Goal: Task Accomplishment & Management: Manage account settings

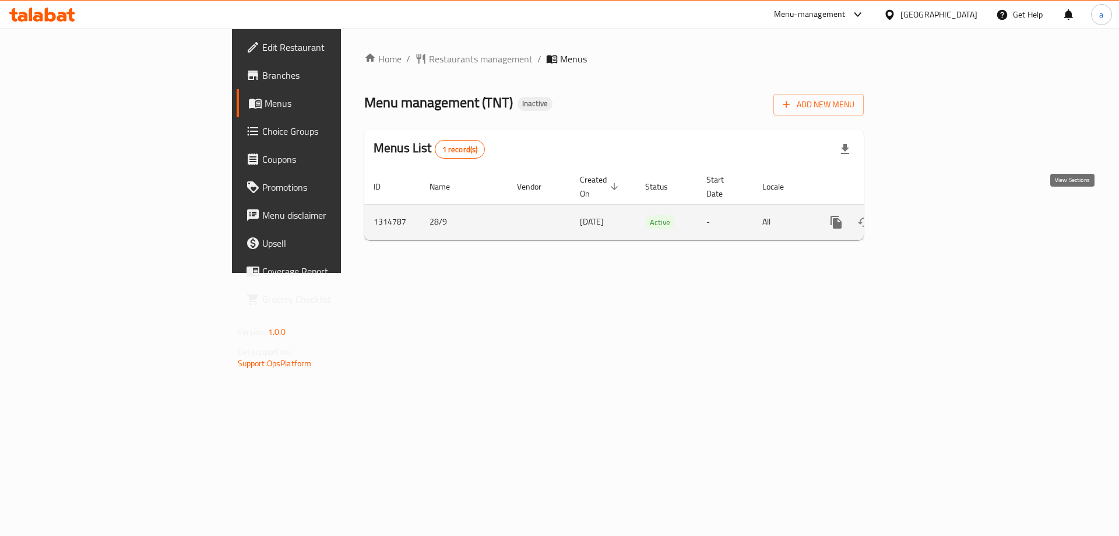
click at [927, 215] on icon "enhanced table" at bounding box center [920, 222] width 14 height 14
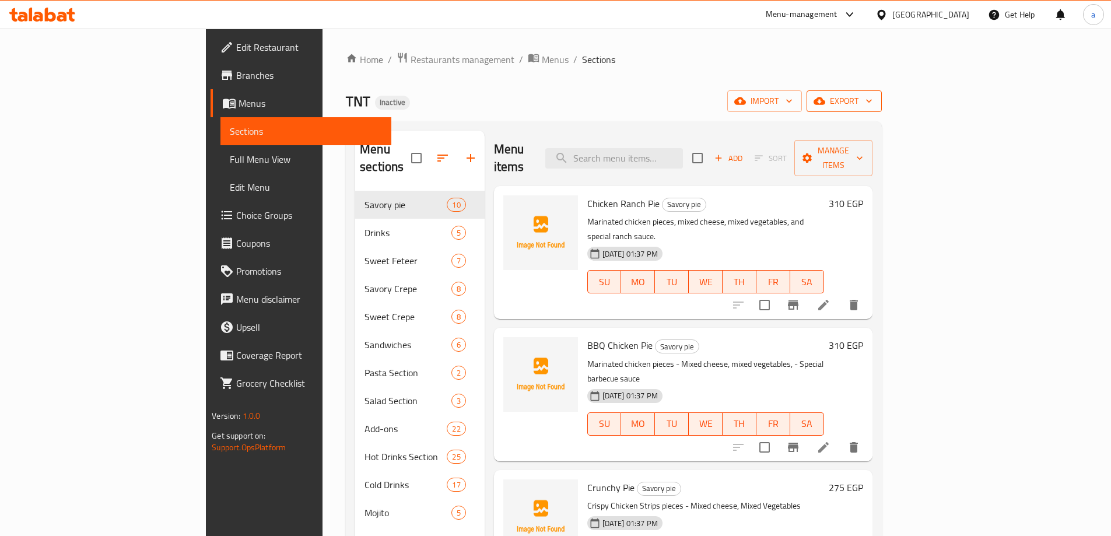
click at [872, 107] on span "export" at bounding box center [844, 101] width 57 height 15
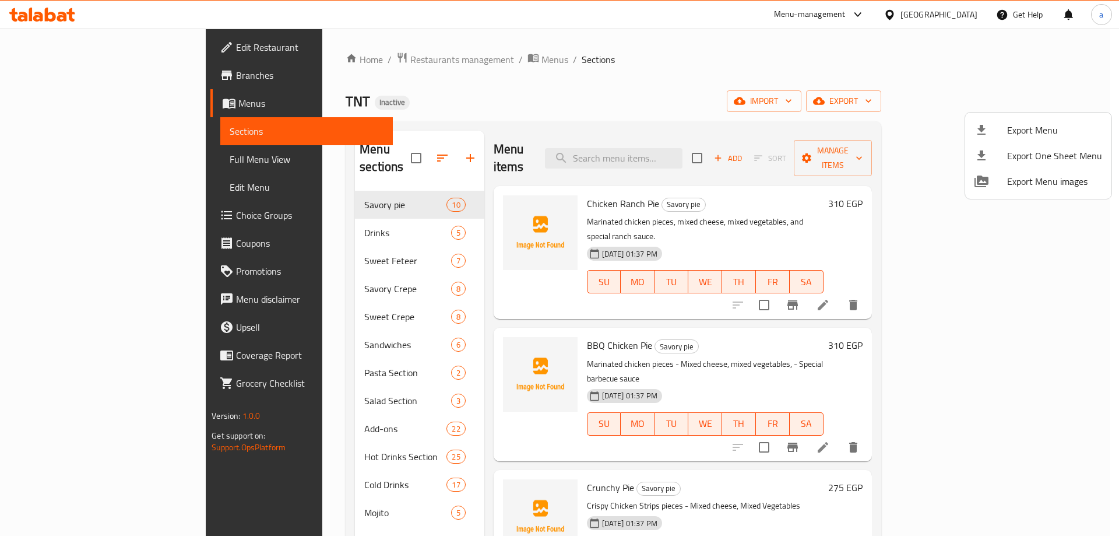
click at [979, 102] on div at bounding box center [559, 268] width 1119 height 536
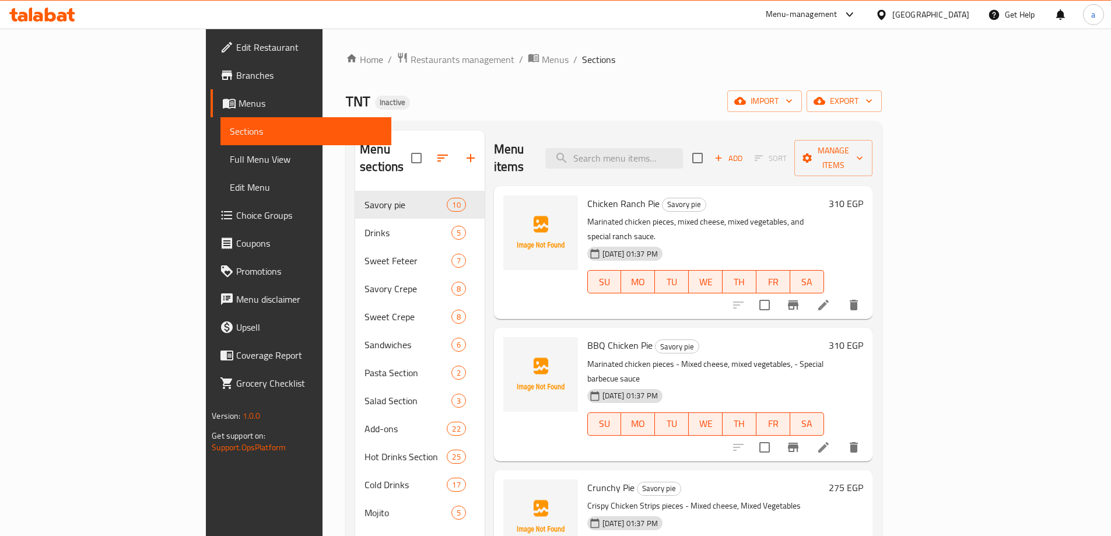
click at [792, 102] on span "import" at bounding box center [764, 101] width 56 height 15
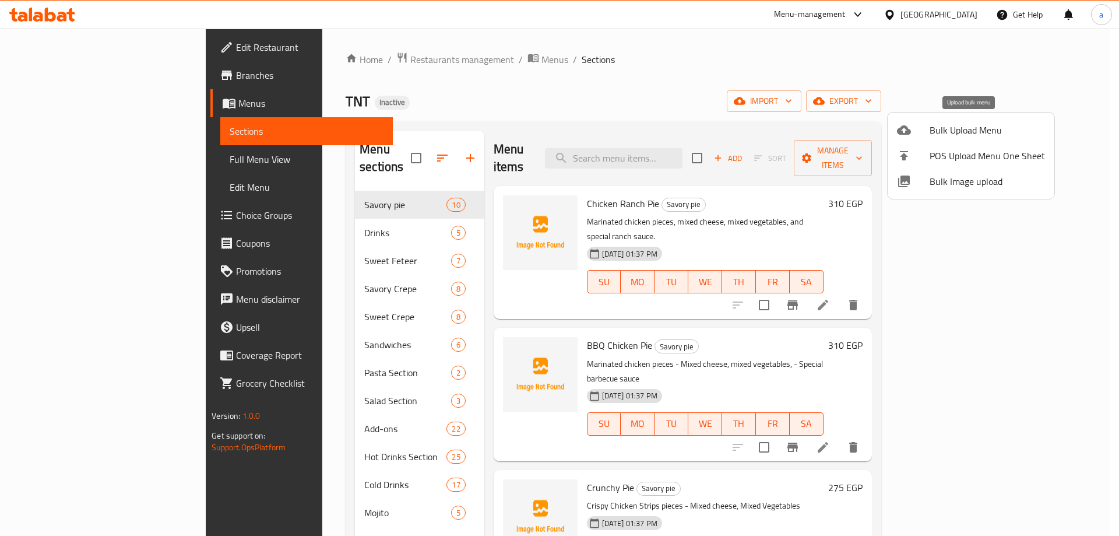
click at [980, 121] on li "Bulk Upload Menu" at bounding box center [971, 130] width 167 height 26
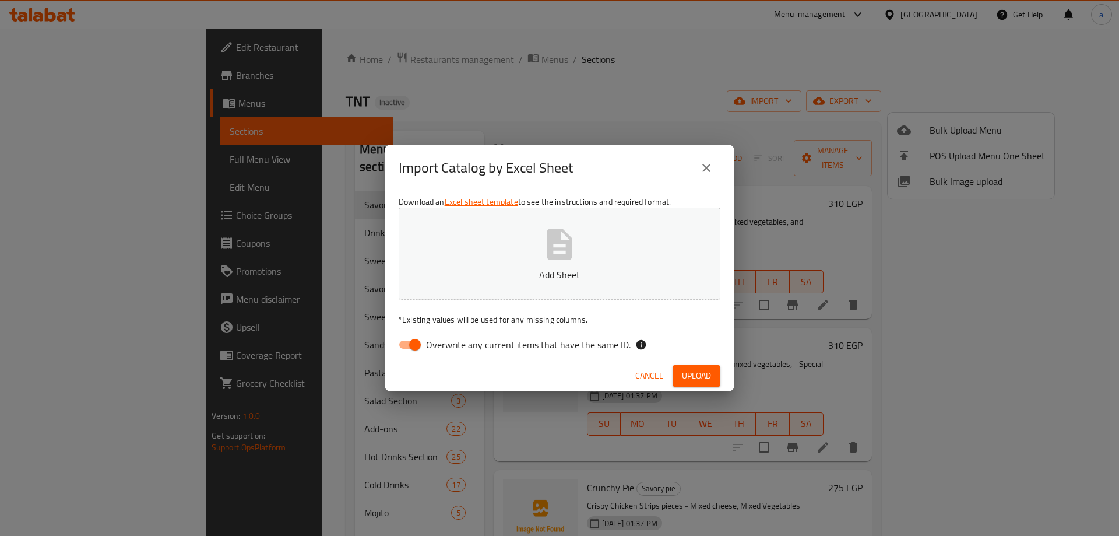
click at [416, 339] on input "Overwrite any current items that have the same ID." at bounding box center [415, 344] width 66 height 22
checkbox input "false"
click at [683, 364] on div "Cancel Upload" at bounding box center [560, 375] width 350 height 31
click at [687, 371] on span "Upload" at bounding box center [696, 375] width 29 height 15
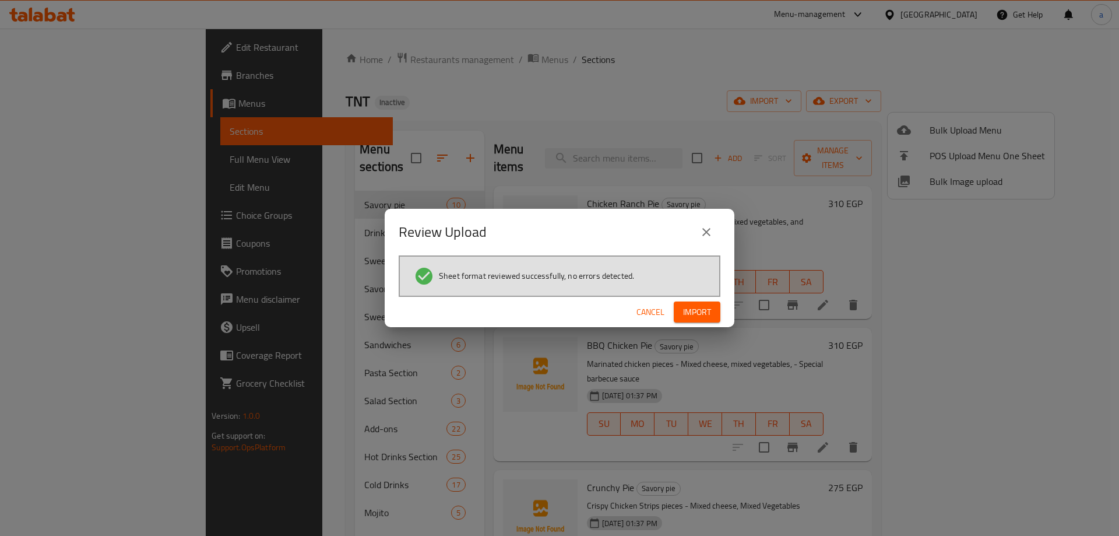
click at [699, 308] on span "Import" at bounding box center [697, 312] width 28 height 15
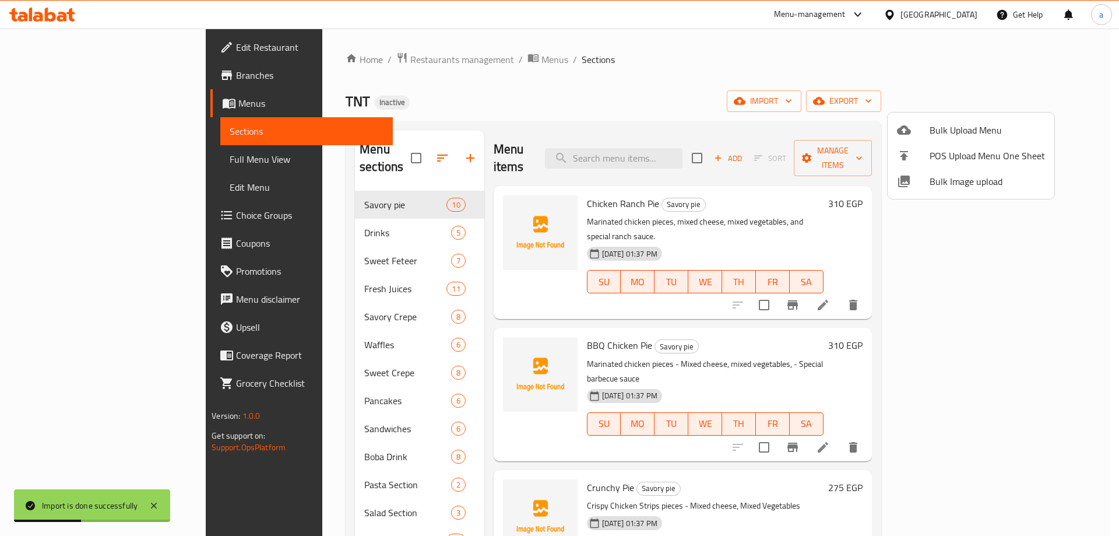
click at [94, 163] on div at bounding box center [559, 268] width 1119 height 536
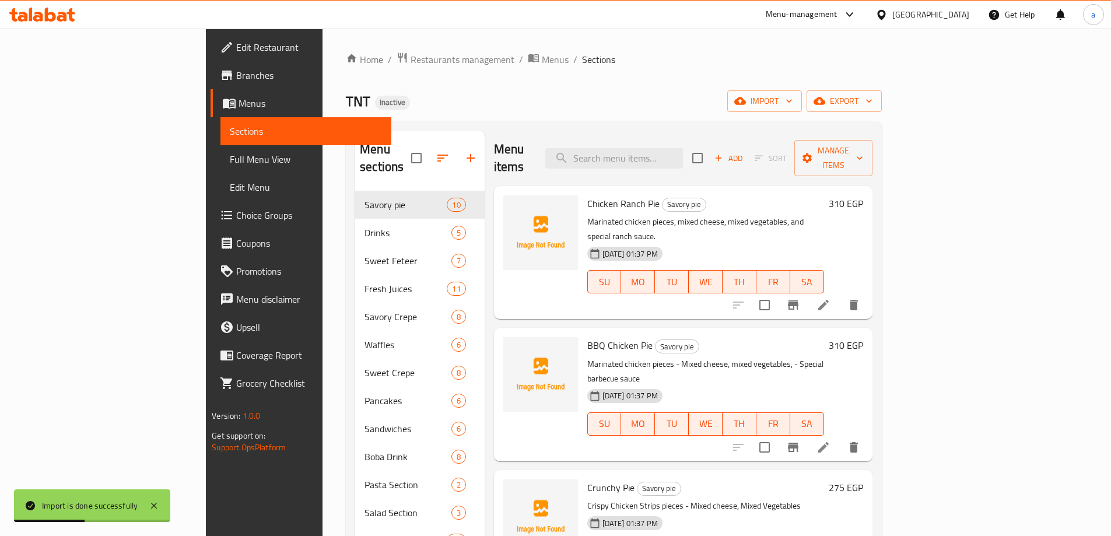
click at [230, 159] on span "Full Menu View" at bounding box center [306, 159] width 152 height 14
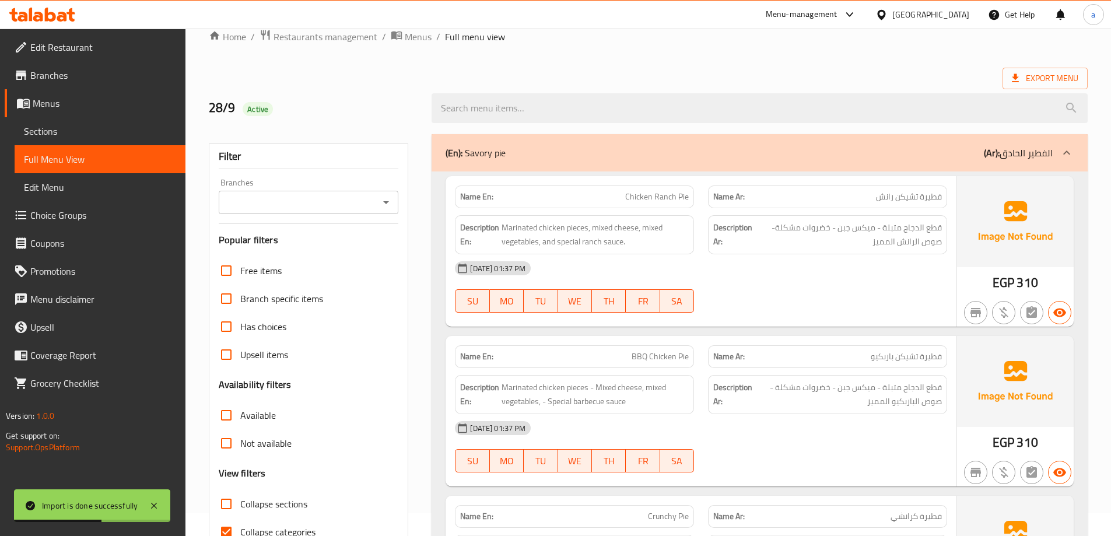
scroll to position [233, 0]
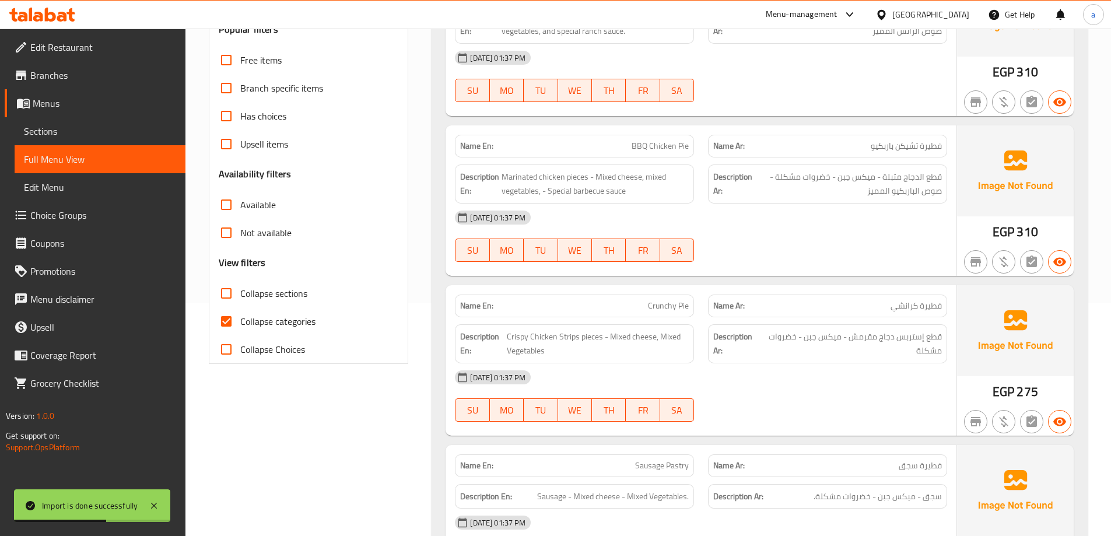
click at [267, 318] on span "Collapse categories" at bounding box center [277, 321] width 75 height 14
click at [240, 318] on input "Collapse categories" at bounding box center [226, 321] width 28 height 28
checkbox input "false"
click at [269, 294] on span "Collapse sections" at bounding box center [273, 293] width 67 height 14
click at [240, 294] on input "Collapse sections" at bounding box center [226, 293] width 28 height 28
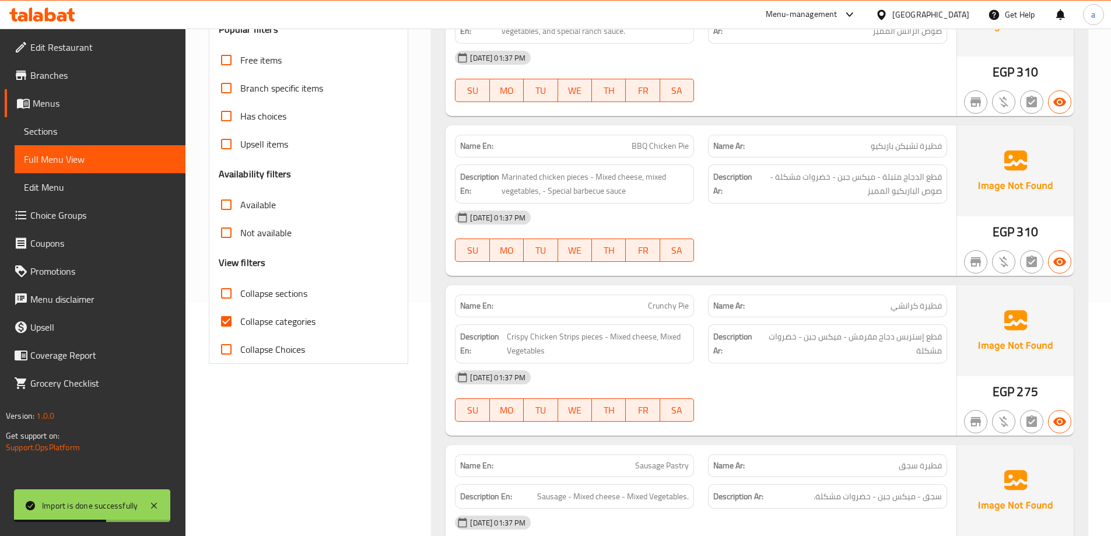
checkbox input "true"
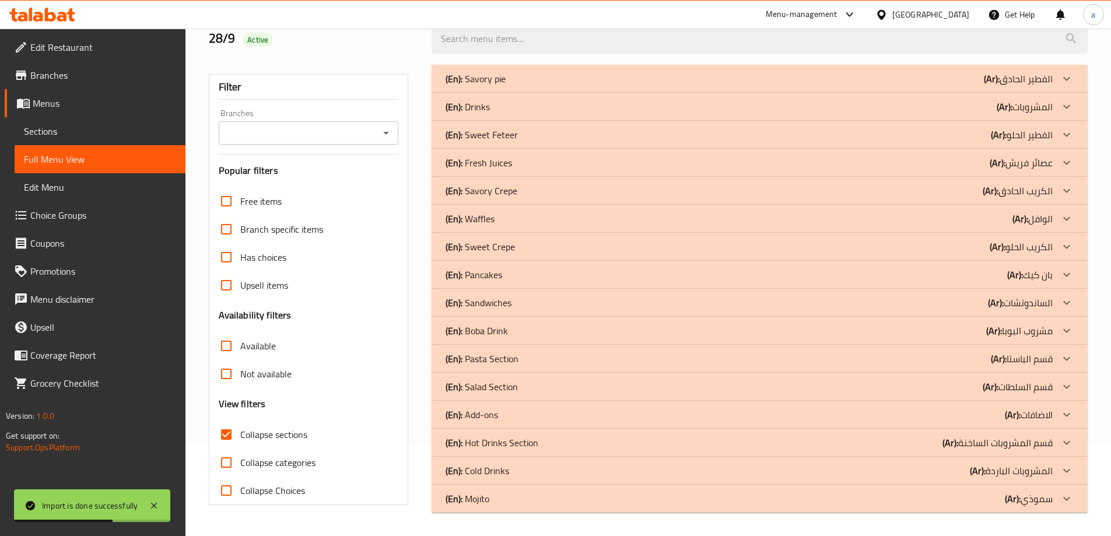
scroll to position [92, 0]
click at [511, 331] on div "(En): [PERSON_NAME] (Ar): مشروب البوبا" at bounding box center [748, 331] width 607 height 14
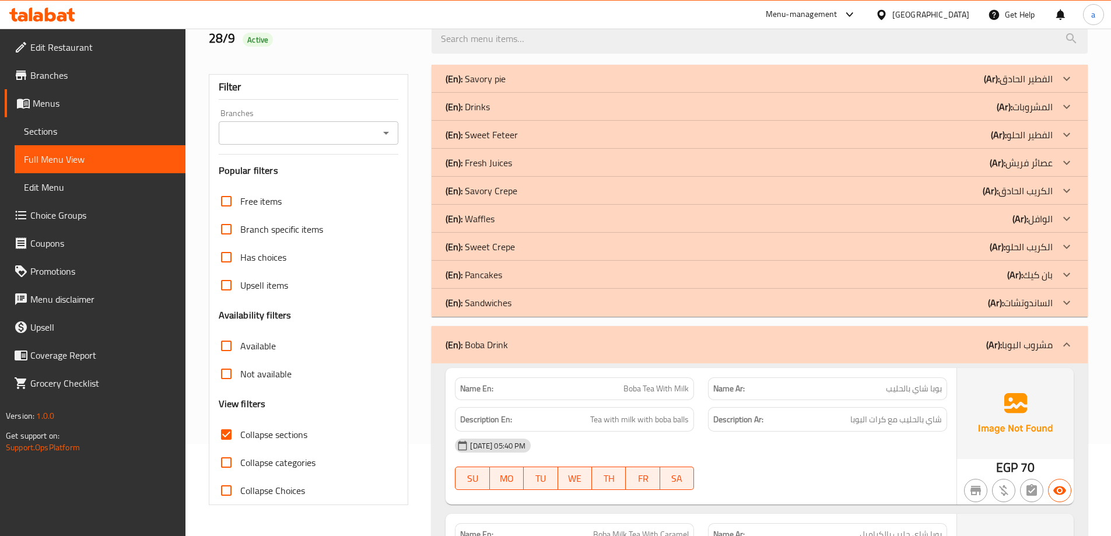
click at [520, 271] on div "(En): Pancakes (Ar): بان كيك" at bounding box center [748, 275] width 607 height 14
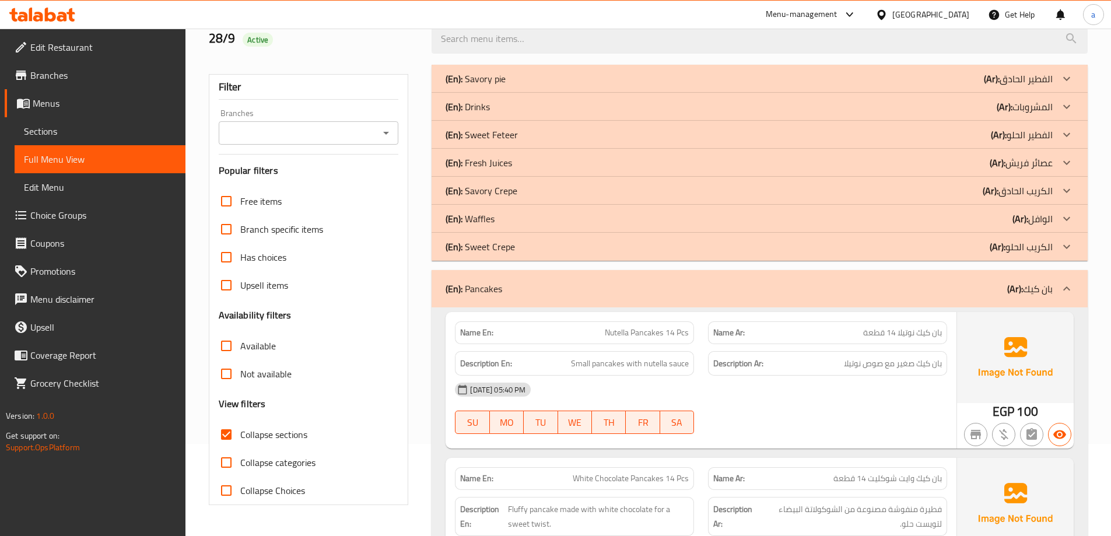
click at [522, 215] on div "(En): Waffles (Ar): الوافل" at bounding box center [748, 219] width 607 height 14
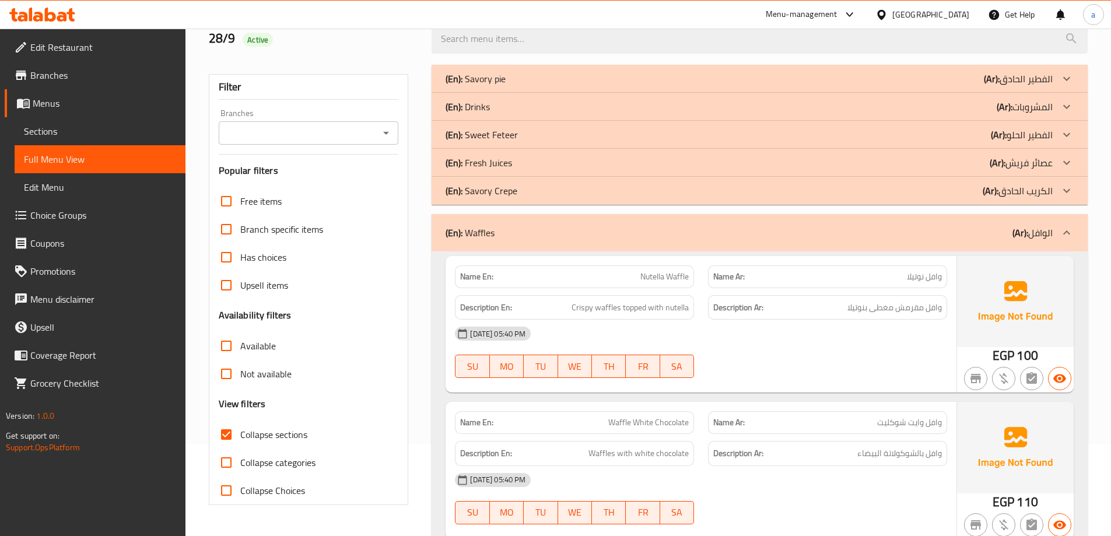
click at [521, 162] on div "(En): Fresh Juices (Ar): عصائر فريش" at bounding box center [748, 163] width 607 height 14
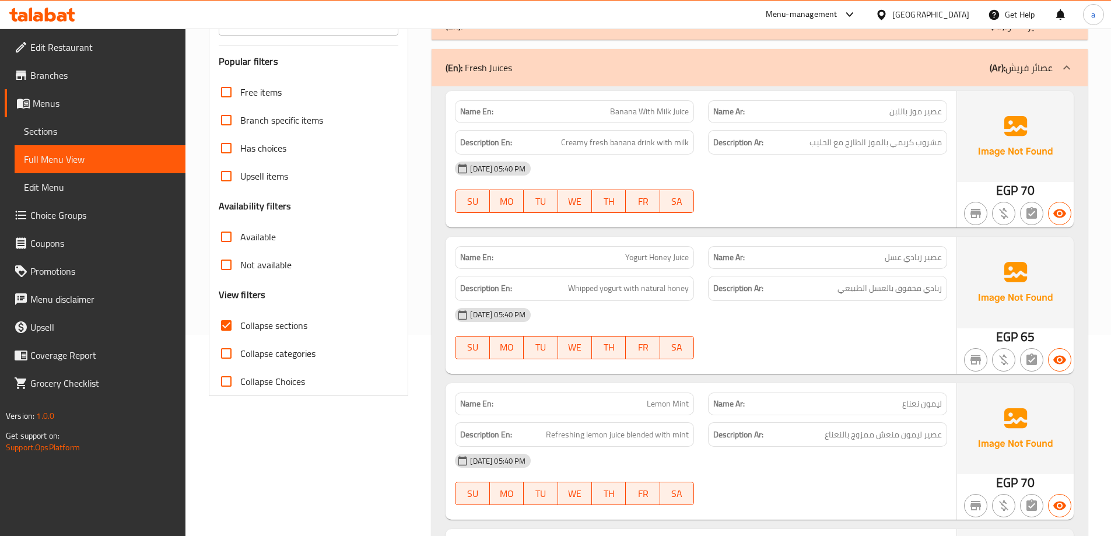
scroll to position [209, 0]
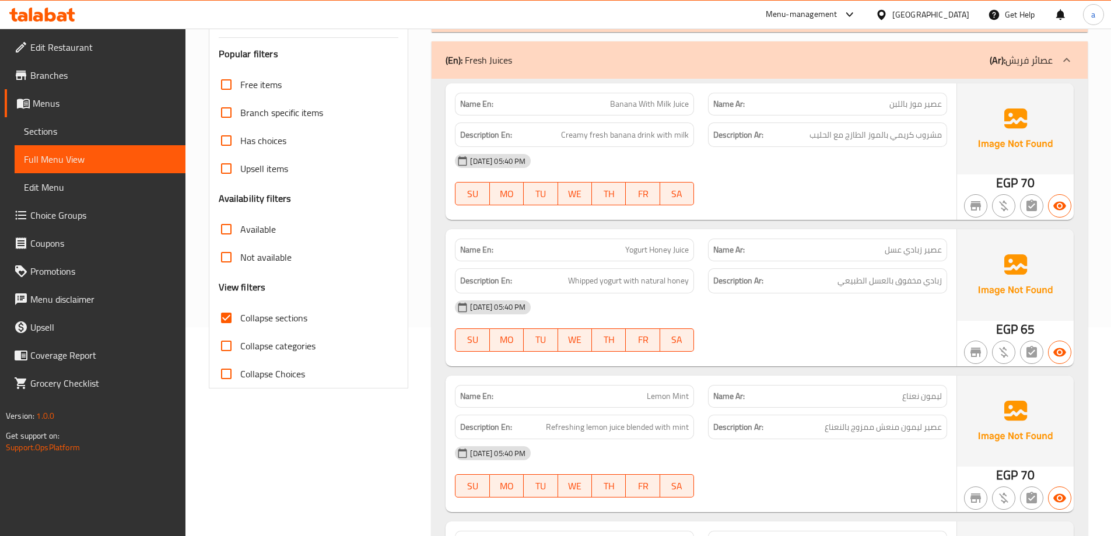
click at [773, 181] on div "28-09-2025 05:40 PM SU MO TU WE TH FR SA" at bounding box center [701, 179] width 506 height 65
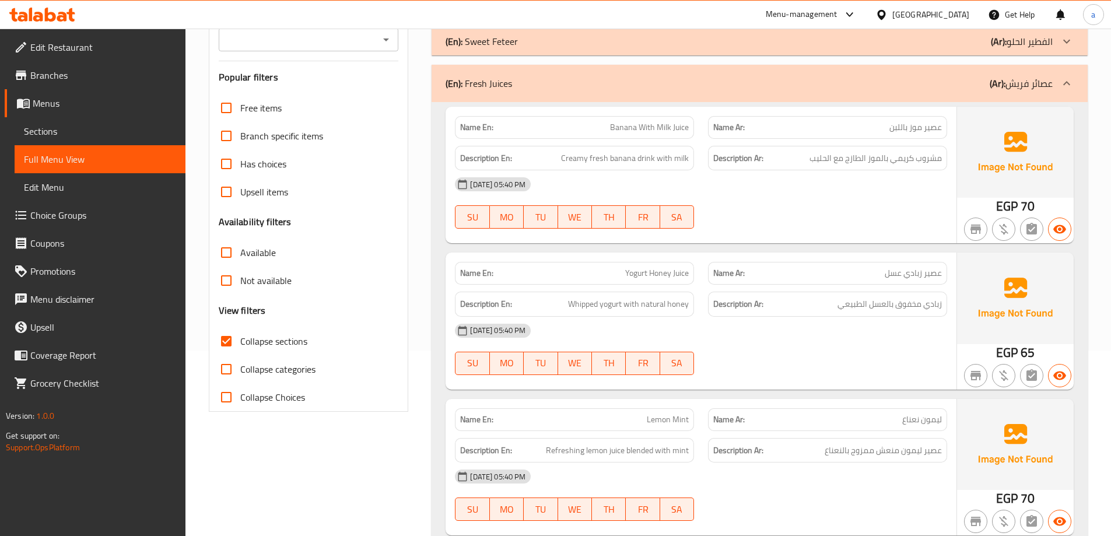
click at [618, 133] on span "Banana With Milk Juice" at bounding box center [649, 127] width 79 height 12
copy span "Banana With Milk Juice"
click at [718, 211] on div "28-09-2025 05:40 PM SU MO TU WE TH FR SA" at bounding box center [701, 202] width 506 height 65
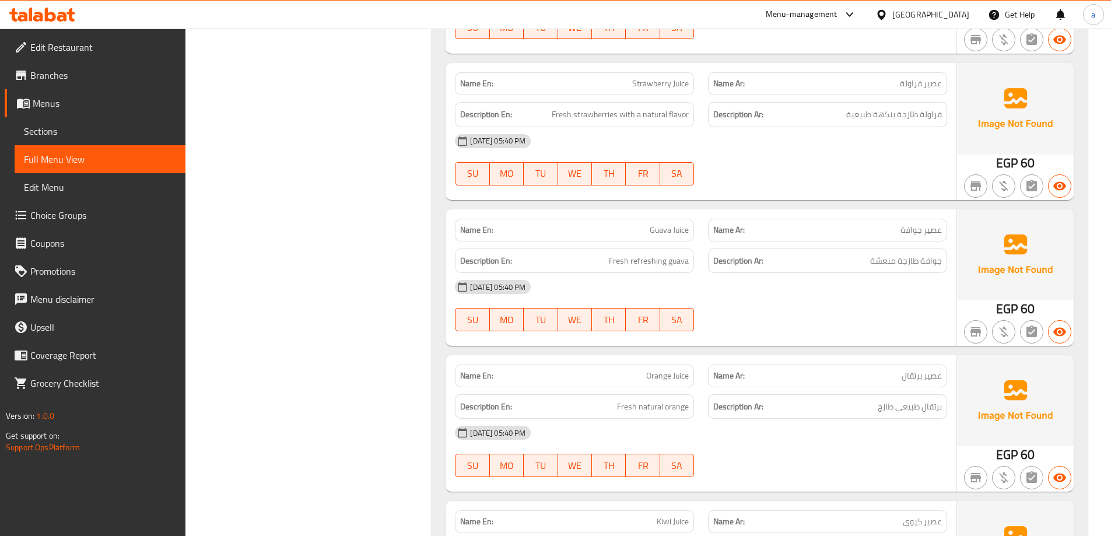
scroll to position [885, 0]
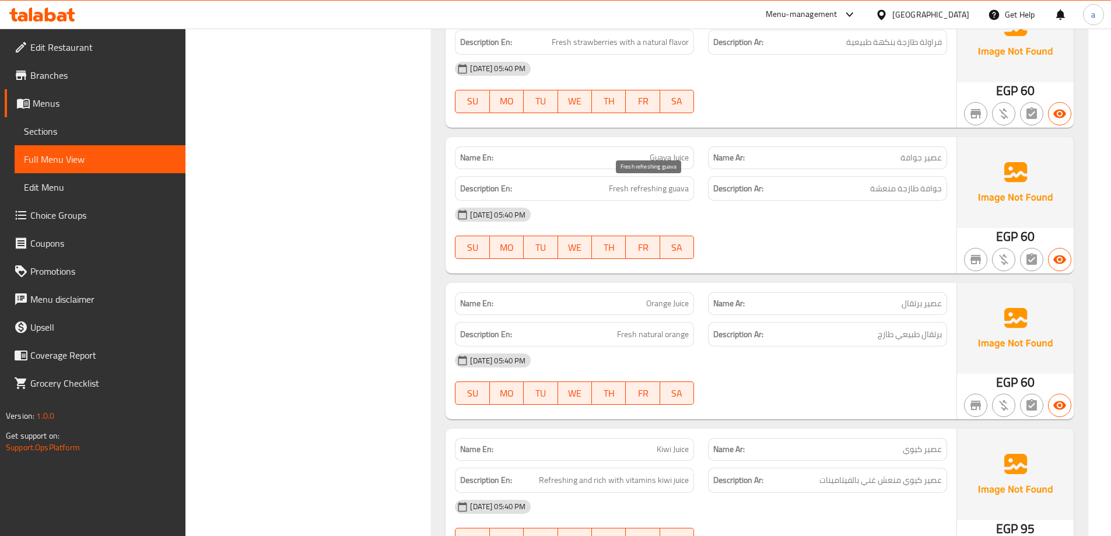
click at [672, 188] on span "Fresh refreshing guava" at bounding box center [649, 188] width 80 height 15
click at [670, 154] on span "Guava Juice" at bounding box center [668, 158] width 39 height 12
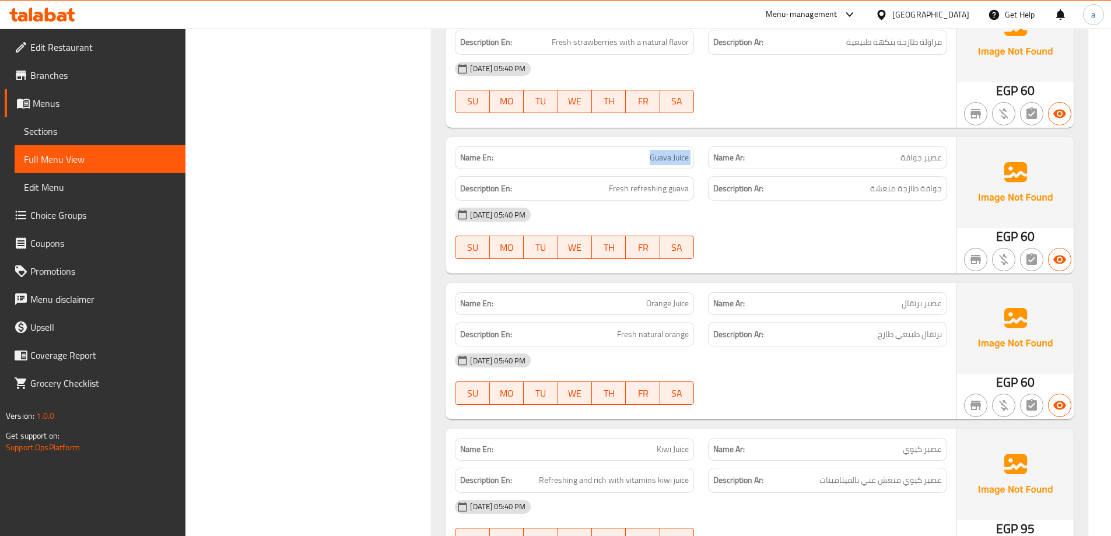
click at [670, 154] on span "Guava Juice" at bounding box center [668, 158] width 39 height 12
copy span "Guava Juice"
click at [728, 238] on div "28-09-2025 05:40 PM SU MO TU WE TH FR SA" at bounding box center [701, 233] width 506 height 65
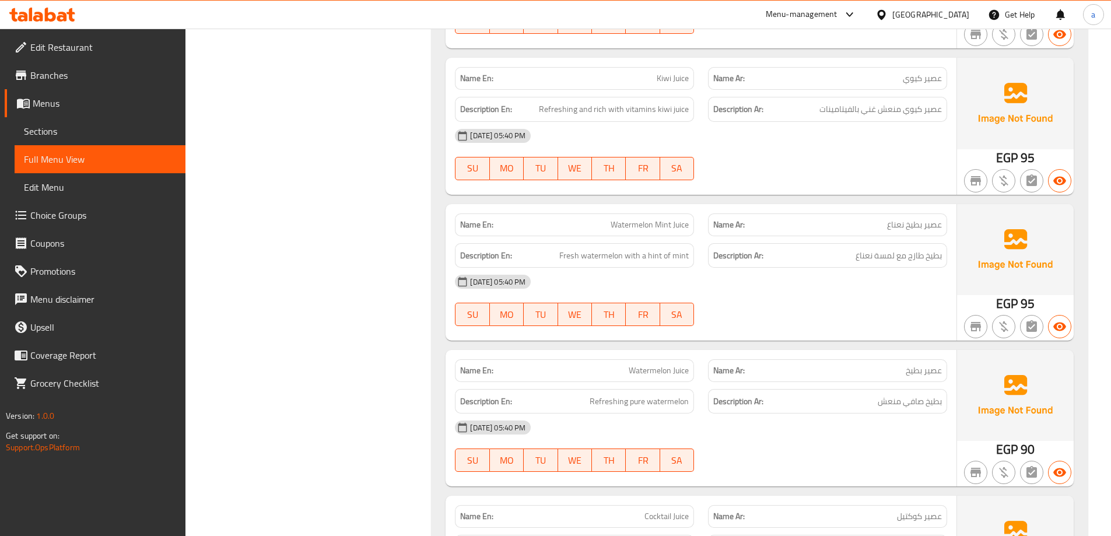
scroll to position [1293, 0]
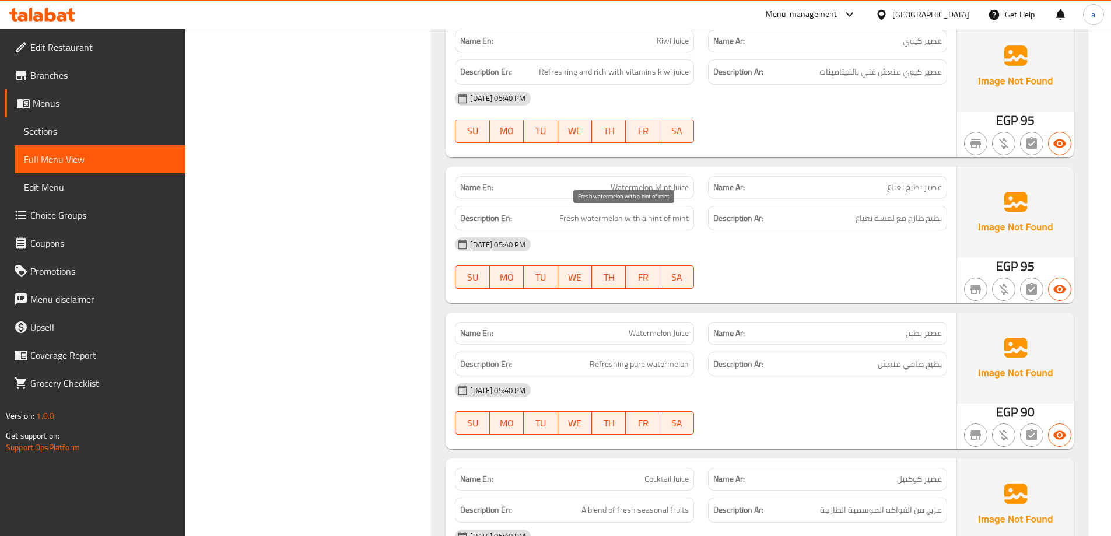
click at [606, 212] on span "Fresh watermelon with a hint of mint" at bounding box center [623, 218] width 129 height 15
click at [653, 188] on span "Watermelon Mint Juice" at bounding box center [649, 187] width 78 height 12
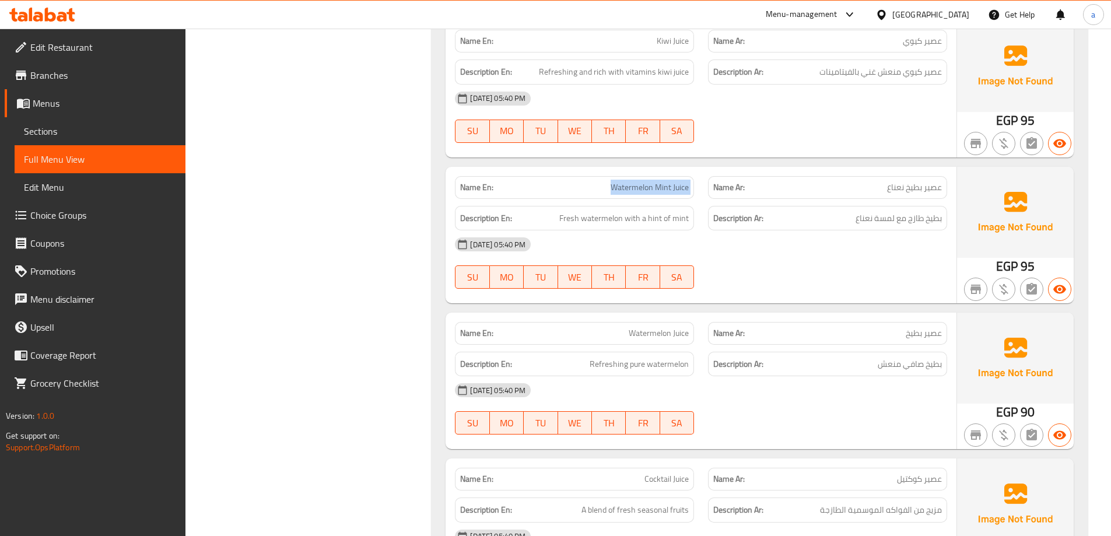
copy span "Watermelon Mint Juice"
click at [758, 266] on div "28-09-2025 05:40 PM SU MO TU WE TH FR SA" at bounding box center [701, 262] width 506 height 65
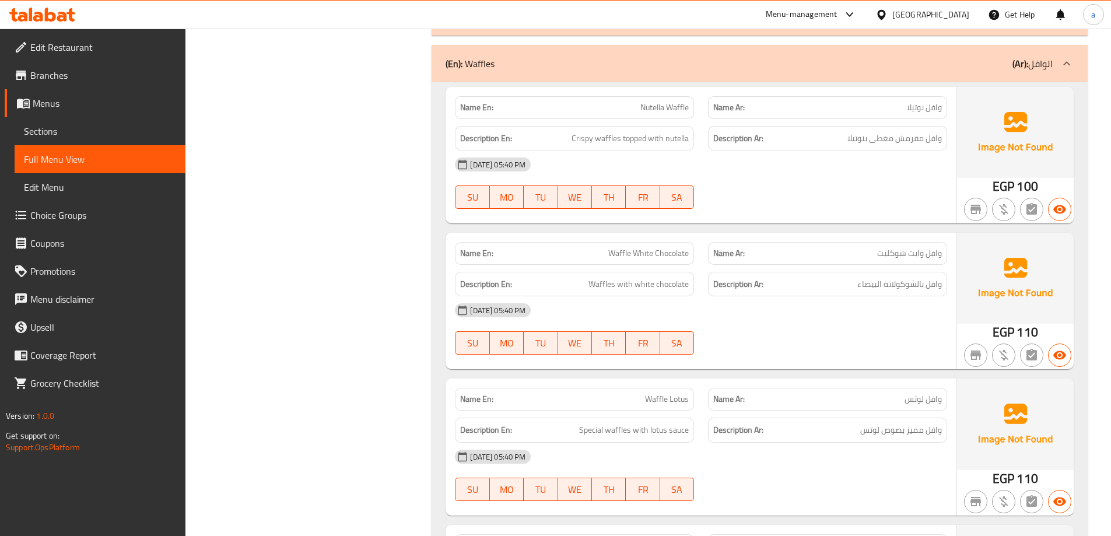
scroll to position [1934, 0]
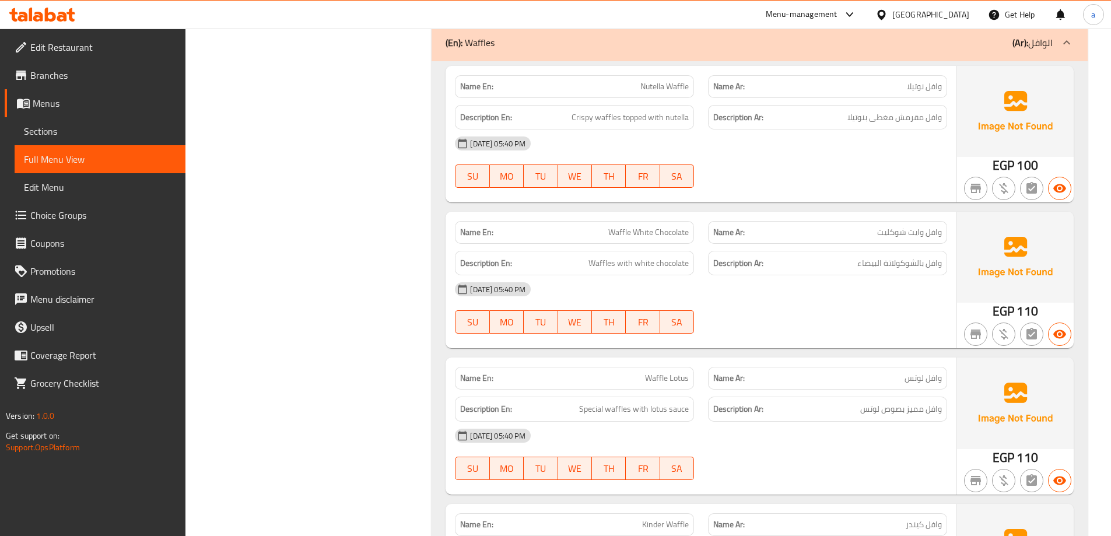
click at [832, 322] on div "28-09-2025 05:40 PM SU MO TU WE TH FR SA" at bounding box center [701, 307] width 506 height 65
click at [637, 226] on span "Waffle White Chocolate" at bounding box center [648, 232] width 80 height 12
copy span "Waffle White Chocolate"
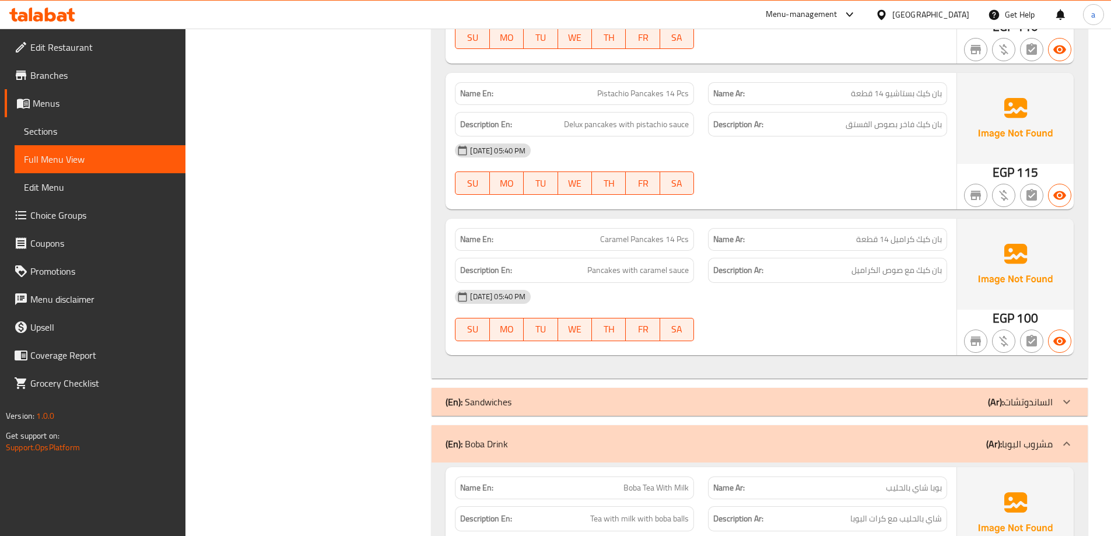
scroll to position [3508, 0]
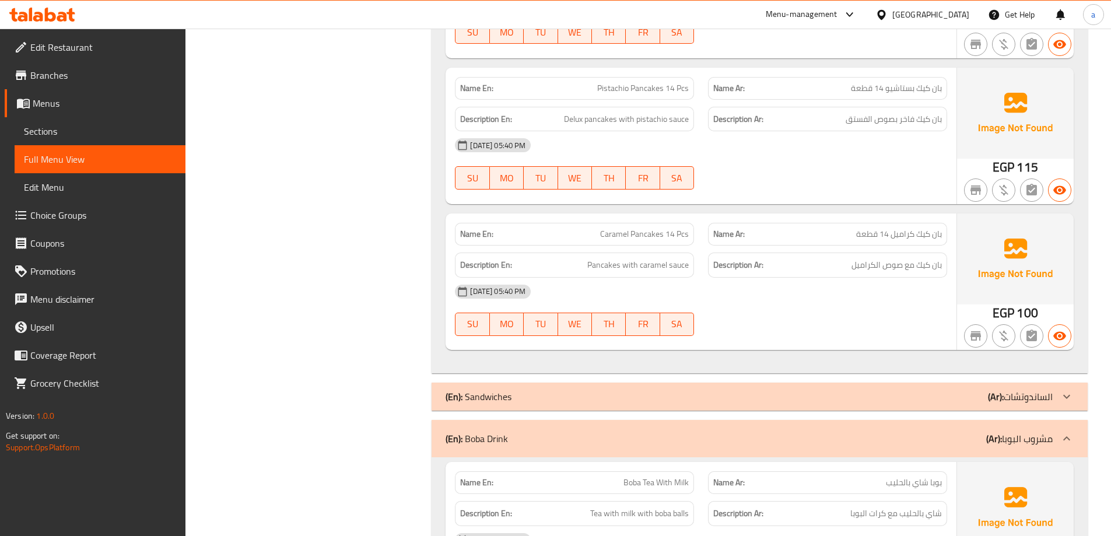
click at [856, 323] on div "28-09-2025 05:40 PM SU MO TU WE TH FR SA" at bounding box center [701, 309] width 506 height 65
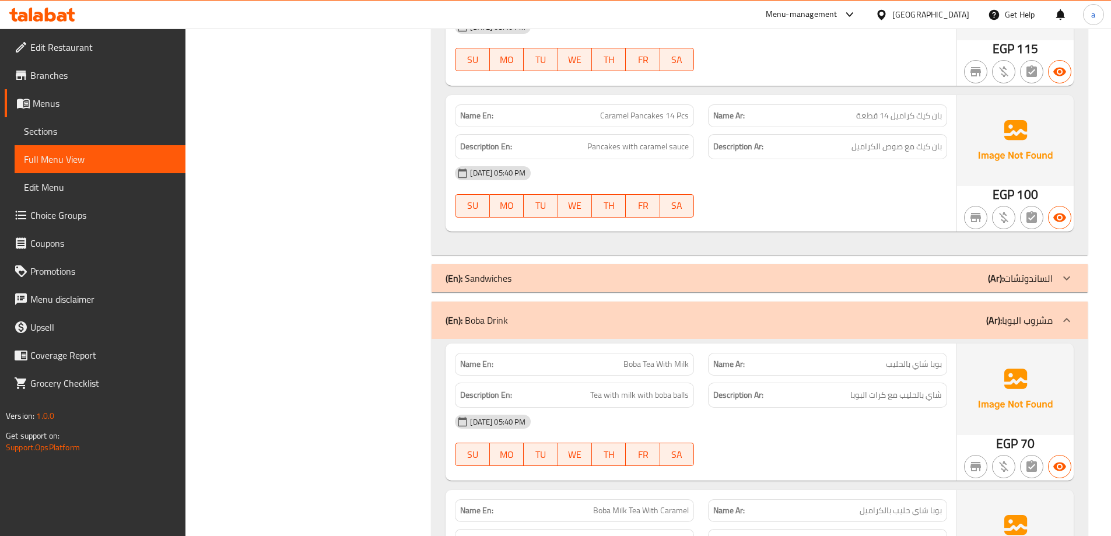
scroll to position [3741, 0]
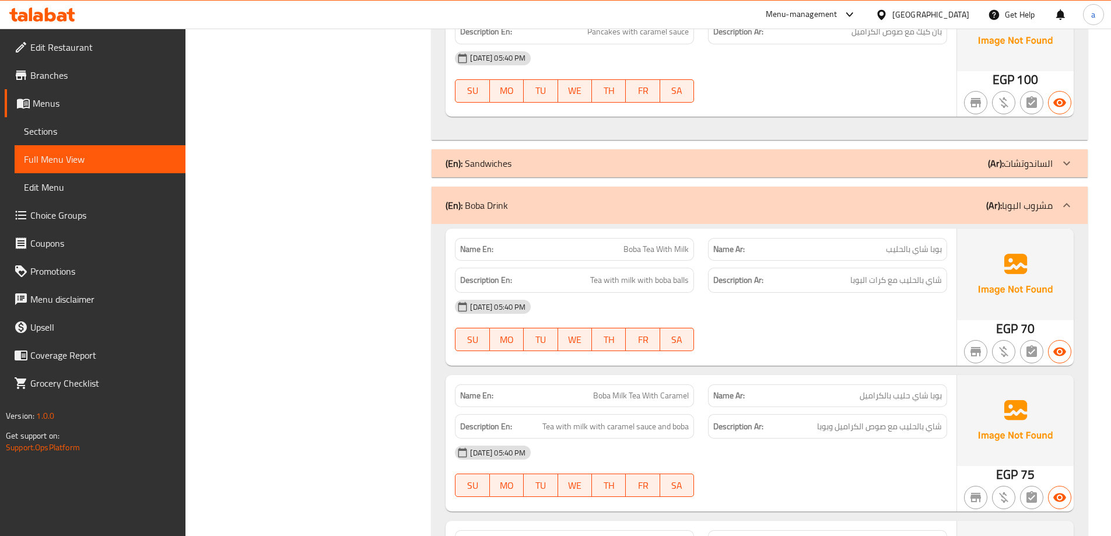
click at [800, 356] on div at bounding box center [827, 351] width 253 height 14
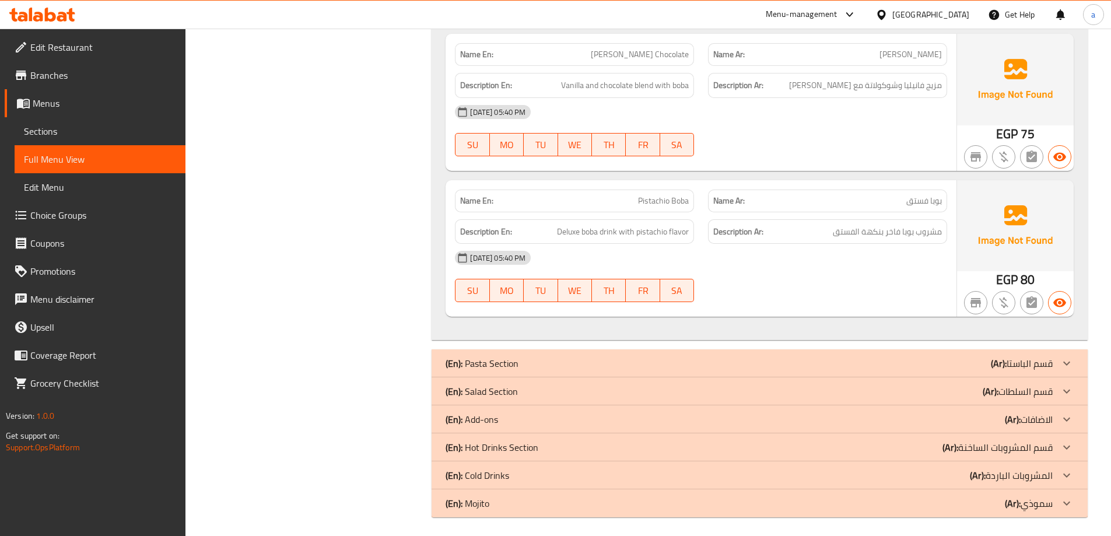
scroll to position [4816, 0]
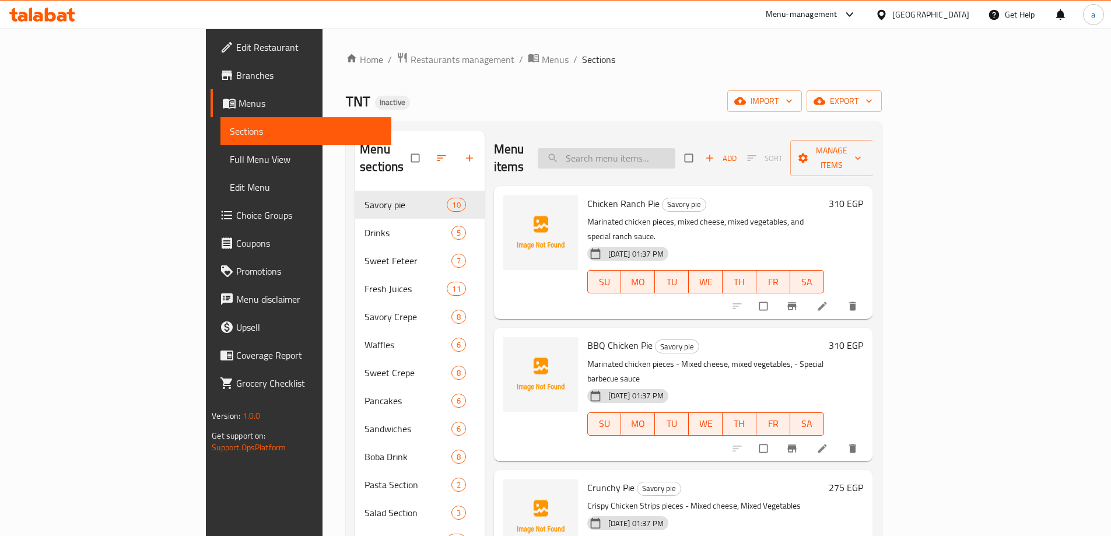
click at [675, 150] on input "search" at bounding box center [606, 158] width 138 height 20
paste input "Banana With Milk Juice"
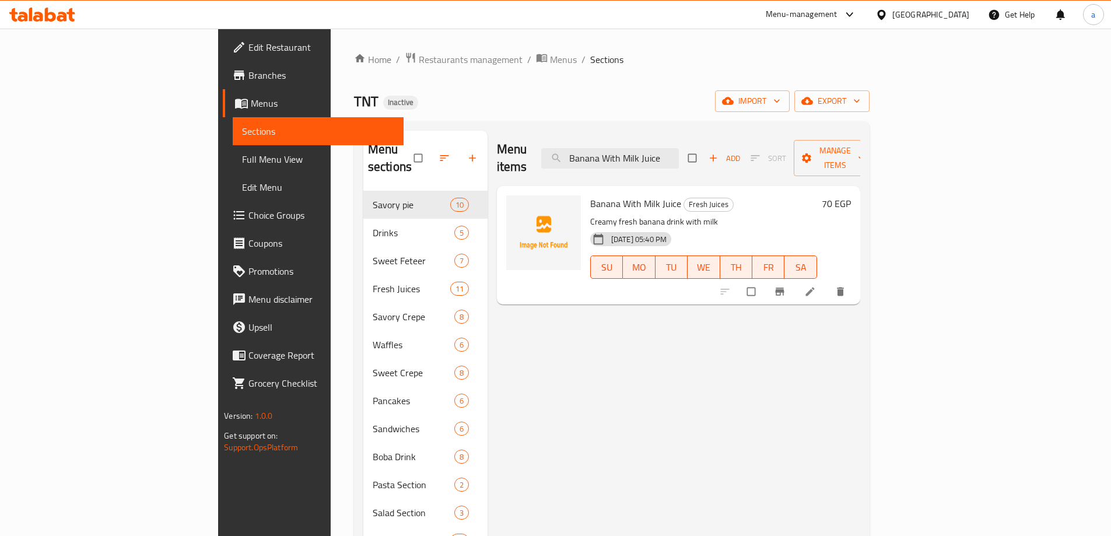
type input "Banana With Milk Juice"
click at [827, 282] on li at bounding box center [811, 291] width 33 height 19
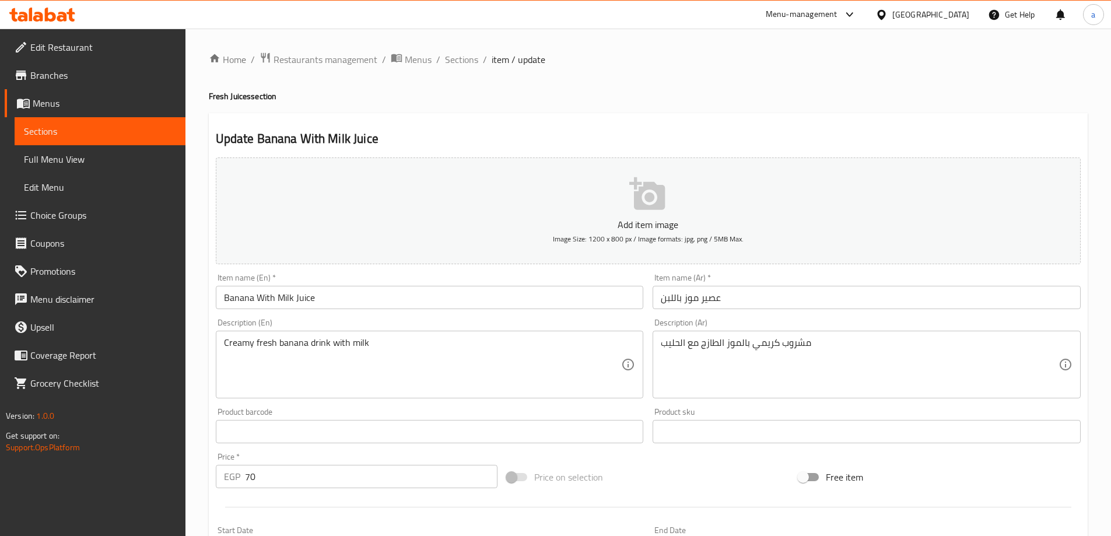
click at [317, 344] on textarea "Creamy fresh banana drink with milk" at bounding box center [423, 364] width 398 height 55
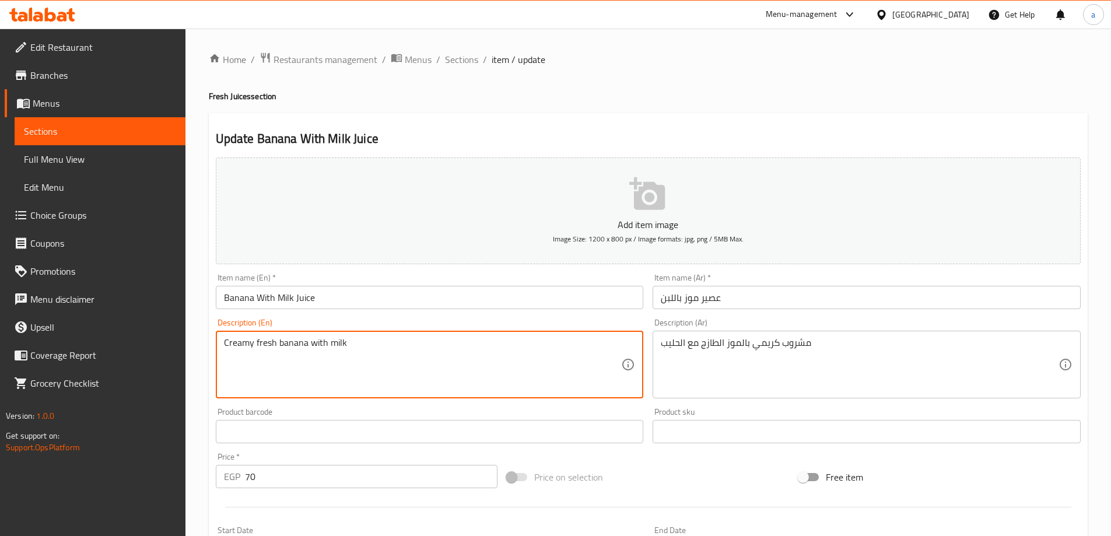
click at [255, 343] on textarea "Creamy fresh banana with milk" at bounding box center [423, 364] width 398 height 55
paste textarea "drink"
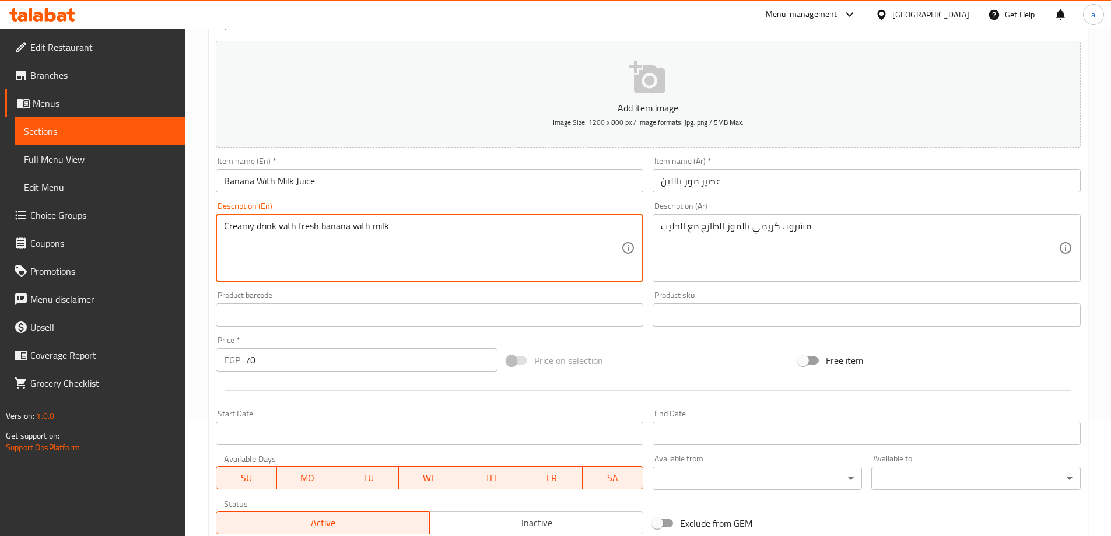
scroll to position [288, 0]
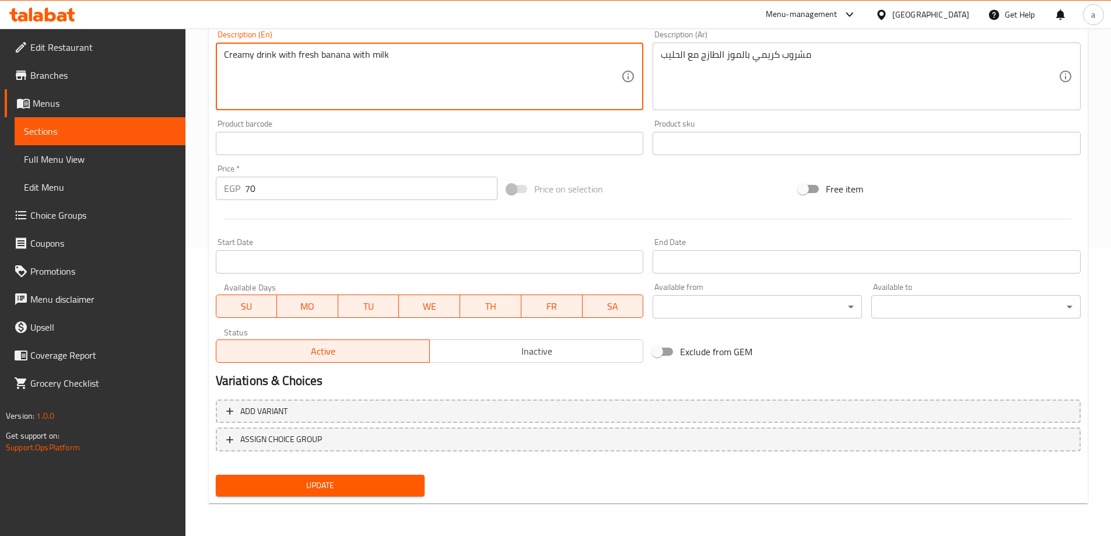
type textarea "Creamy drink with fresh banana with milk"
click at [339, 483] on span "Update" at bounding box center [320, 485] width 191 height 15
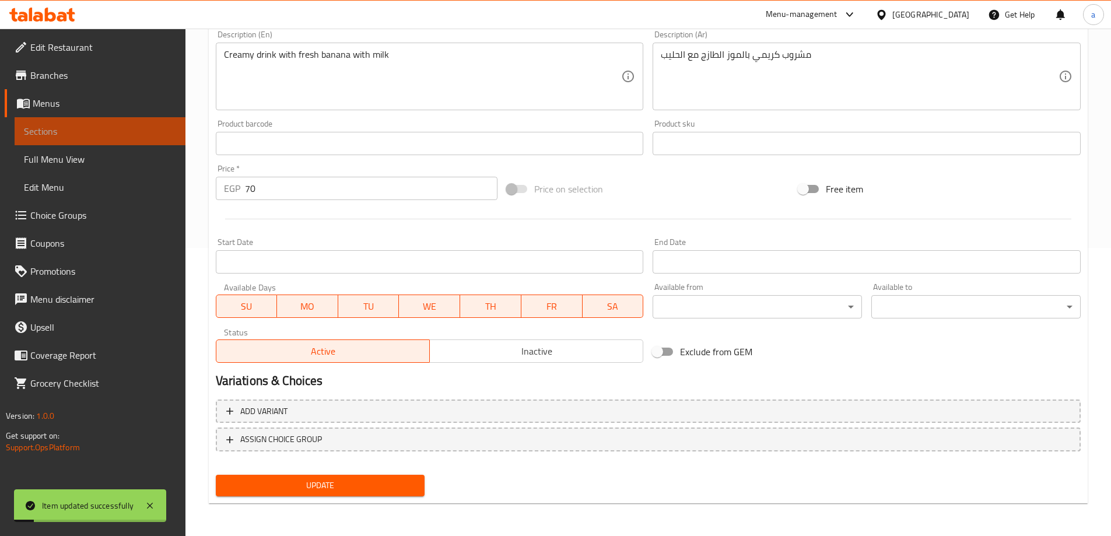
click at [93, 131] on span "Sections" at bounding box center [100, 131] width 152 height 14
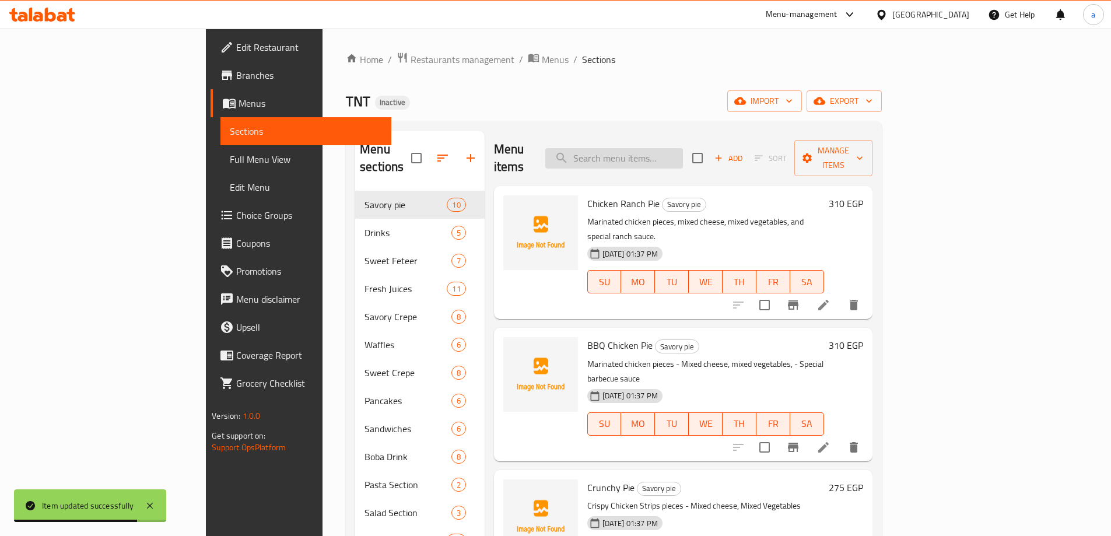
click at [645, 148] on input "search" at bounding box center [614, 158] width 138 height 20
paste input "Guava Juice"
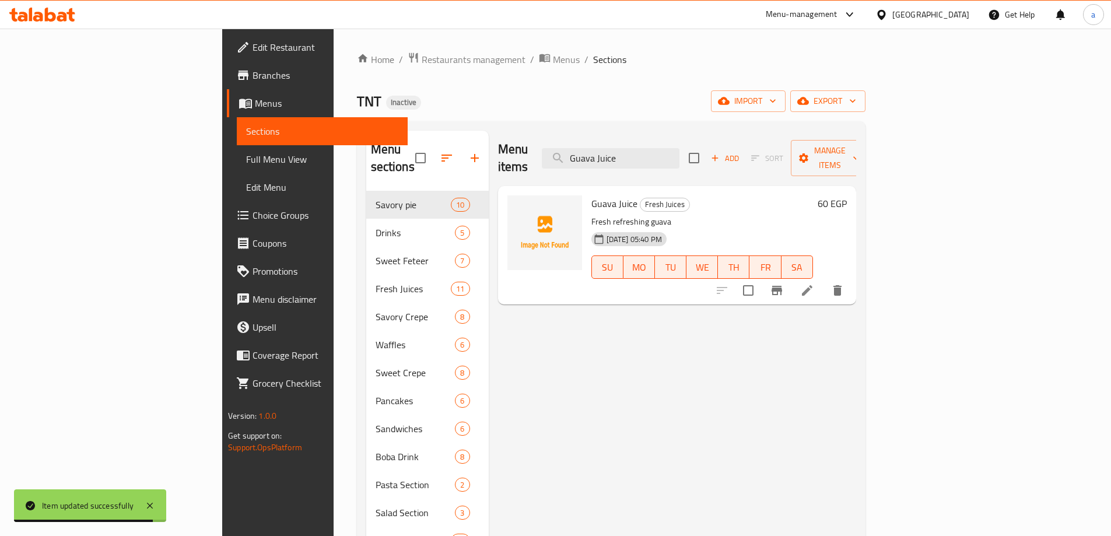
type input "Guava Juice"
click at [812, 285] on icon at bounding box center [807, 290] width 10 height 10
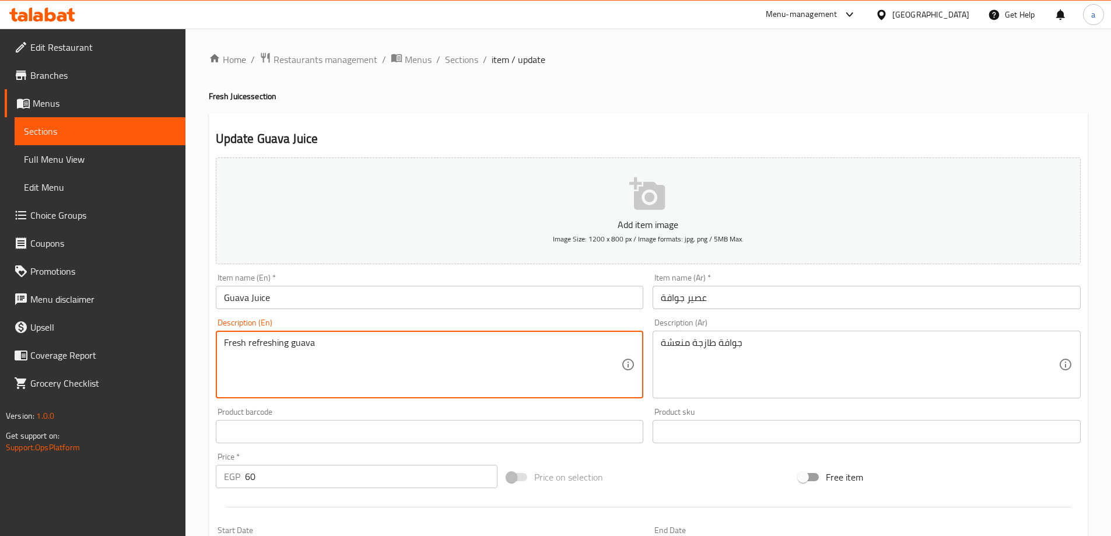
click at [237, 342] on textarea "Fresh refreshing guava" at bounding box center [423, 364] width 398 height 55
click at [227, 339] on textarea "refreshing guava" at bounding box center [423, 364] width 398 height 55
click at [268, 345] on textarea "Refreshing guava" at bounding box center [423, 364] width 398 height 55
paste textarea "Fresh"
click at [273, 342] on textarea "Refreshing Fresh guava" at bounding box center [423, 364] width 398 height 55
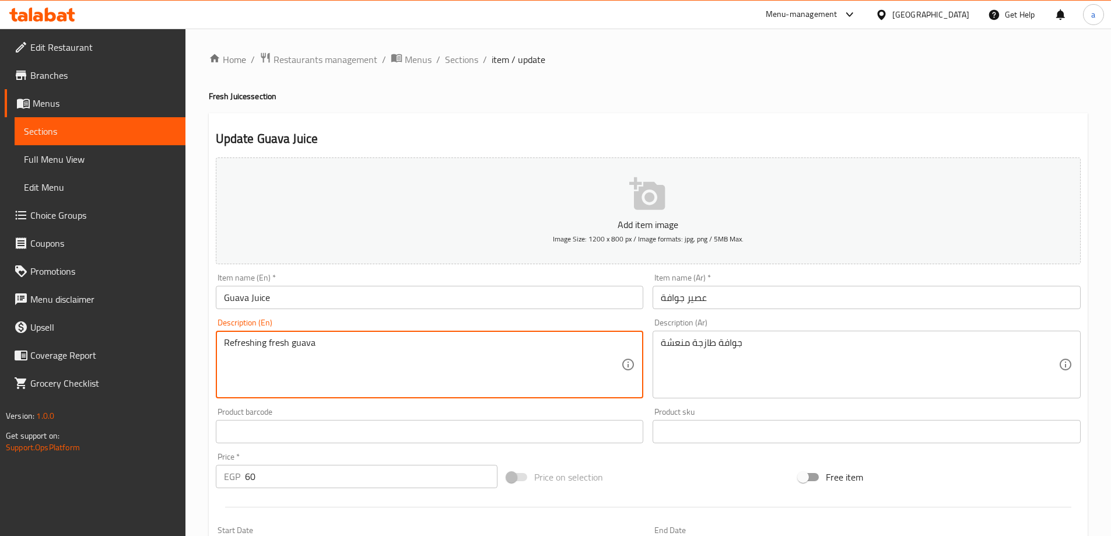
drag, startPoint x: 292, startPoint y: 344, endPoint x: 296, endPoint y: 350, distance: 7.3
click at [293, 344] on textarea "Refreshing fresh guava" at bounding box center [423, 364] width 398 height 55
click at [290, 343] on textarea "Refreshing fresh guava" at bounding box center [423, 364] width 398 height 55
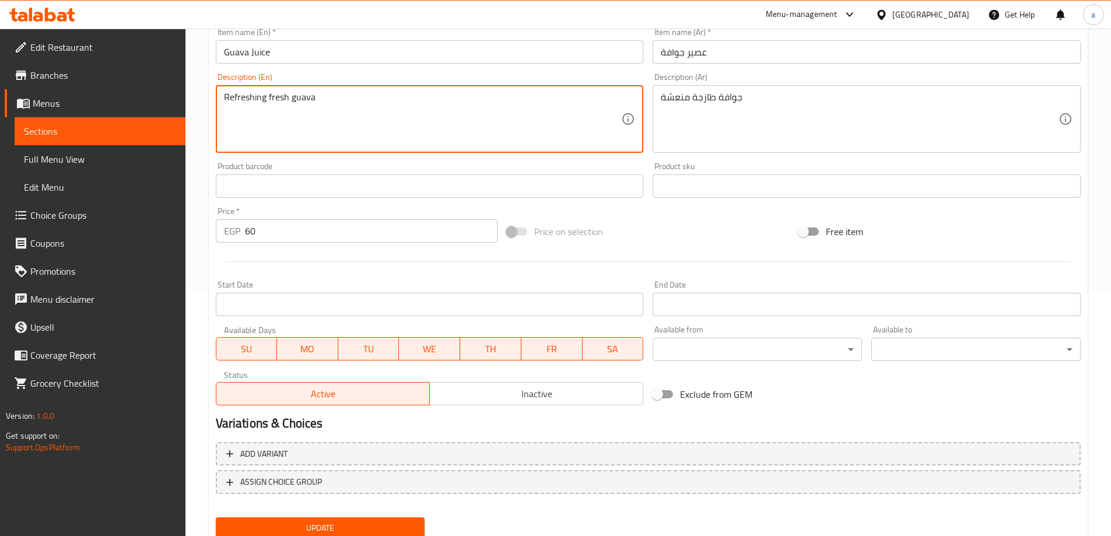
scroll to position [288, 0]
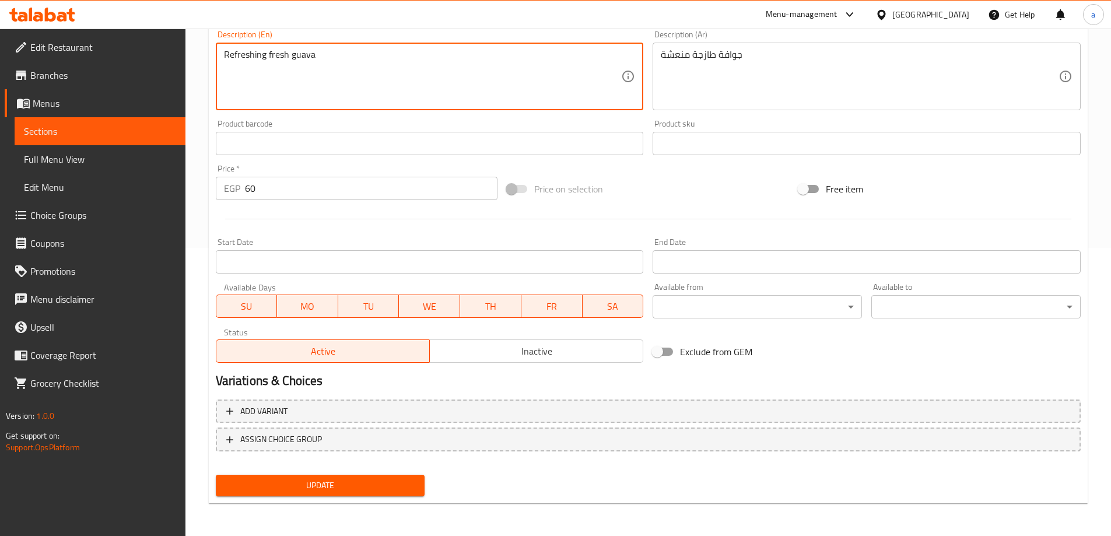
type textarea "Refreshing fresh guava"
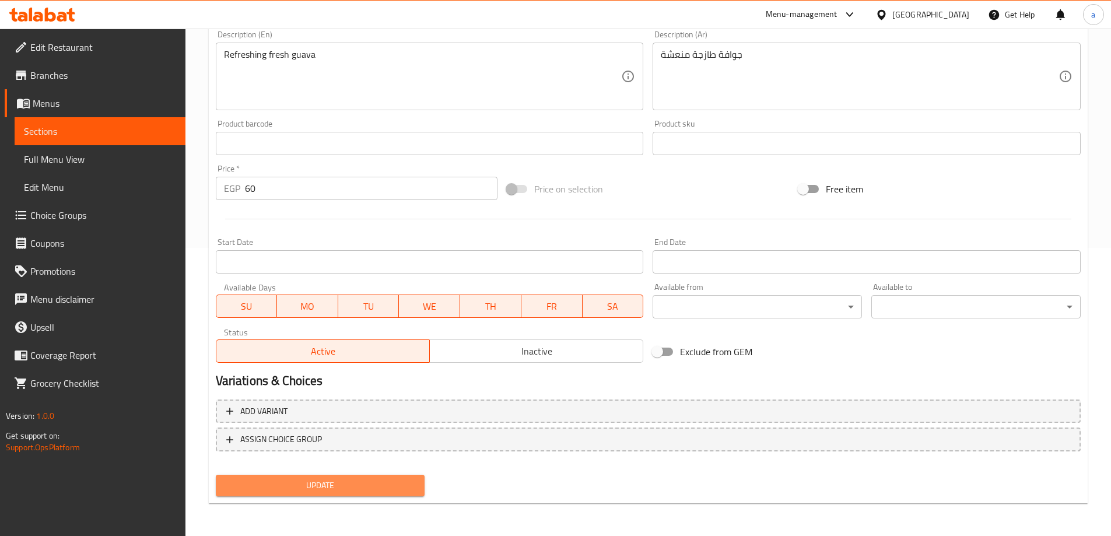
click at [319, 484] on span "Update" at bounding box center [320, 485] width 191 height 15
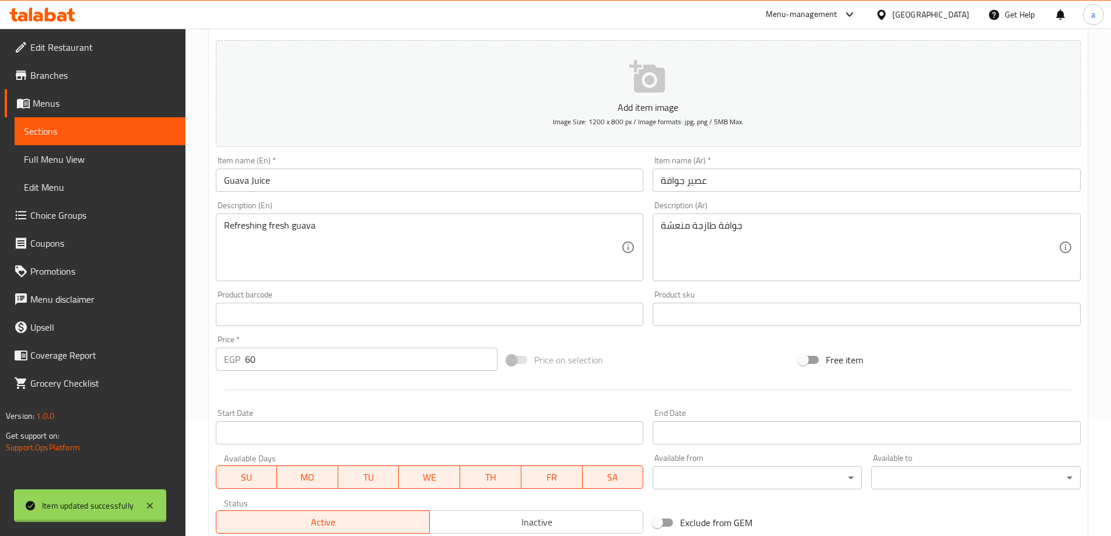
scroll to position [55, 0]
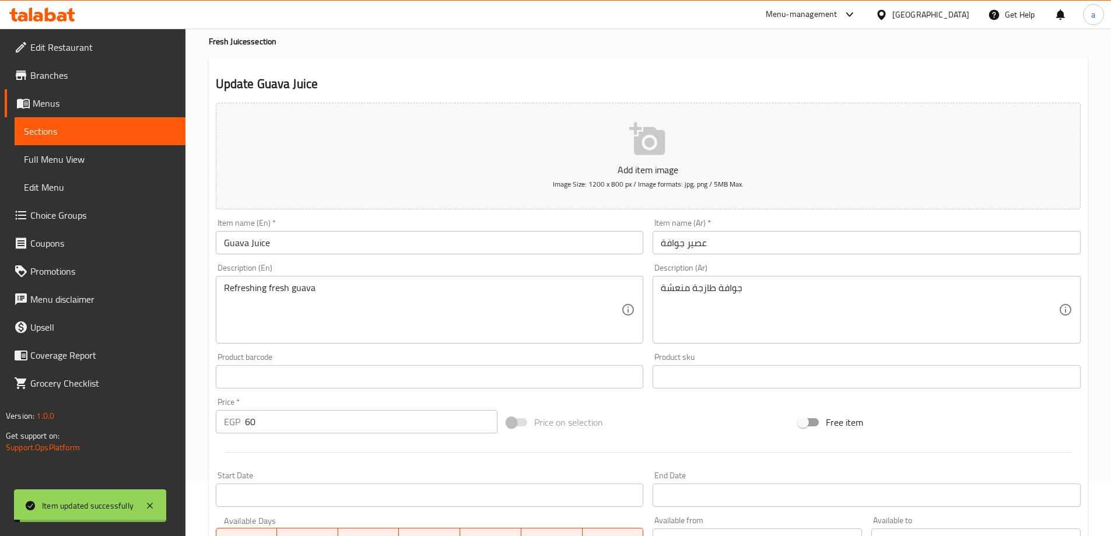
click at [153, 131] on span "Sections" at bounding box center [100, 131] width 152 height 14
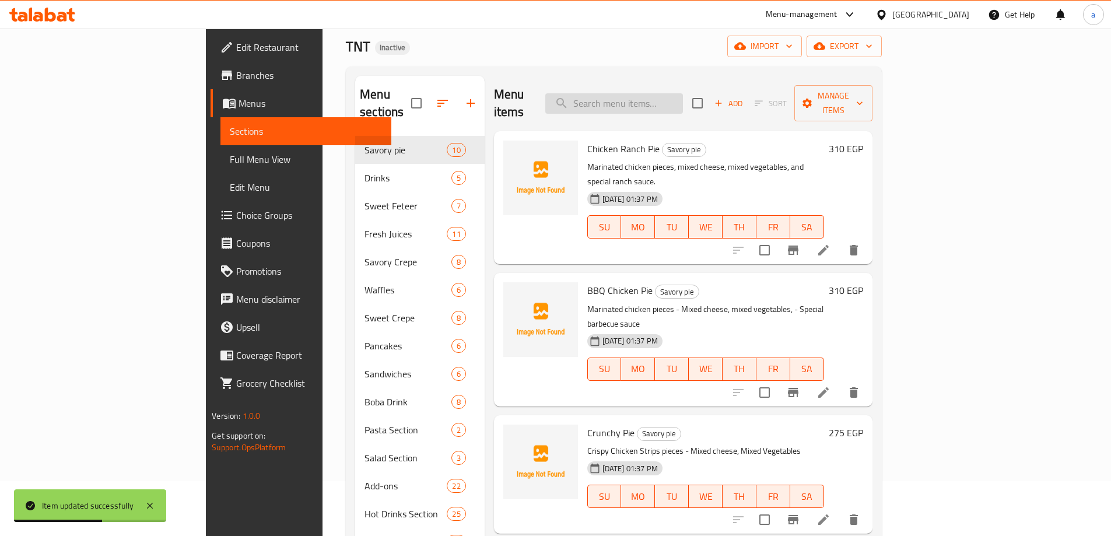
click at [635, 93] on input "search" at bounding box center [614, 103] width 138 height 20
paste input "Watermelon Mint Juice"
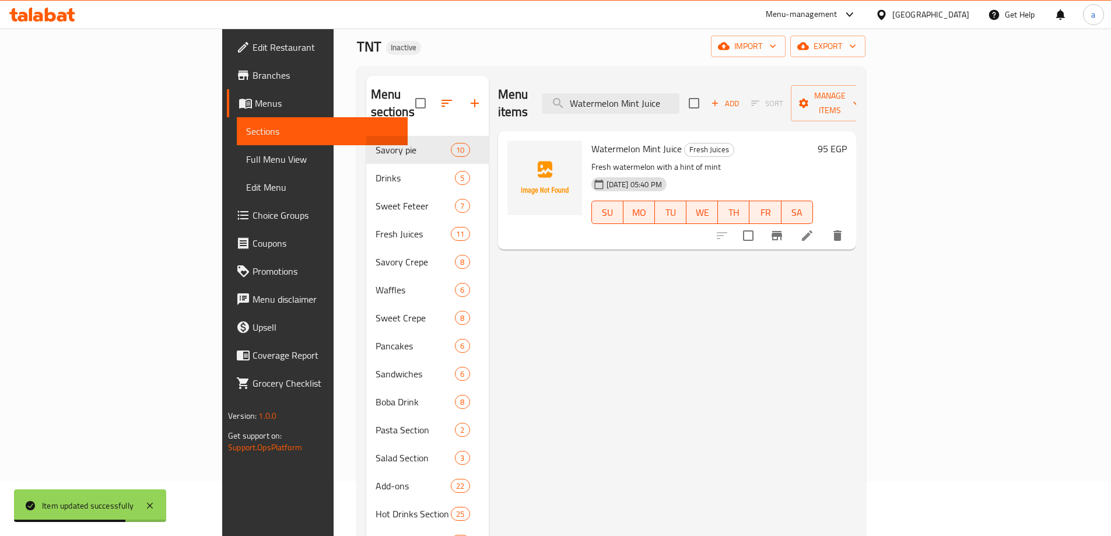
type input "Watermelon Mint Juice"
click at [823, 225] on li at bounding box center [806, 235] width 33 height 21
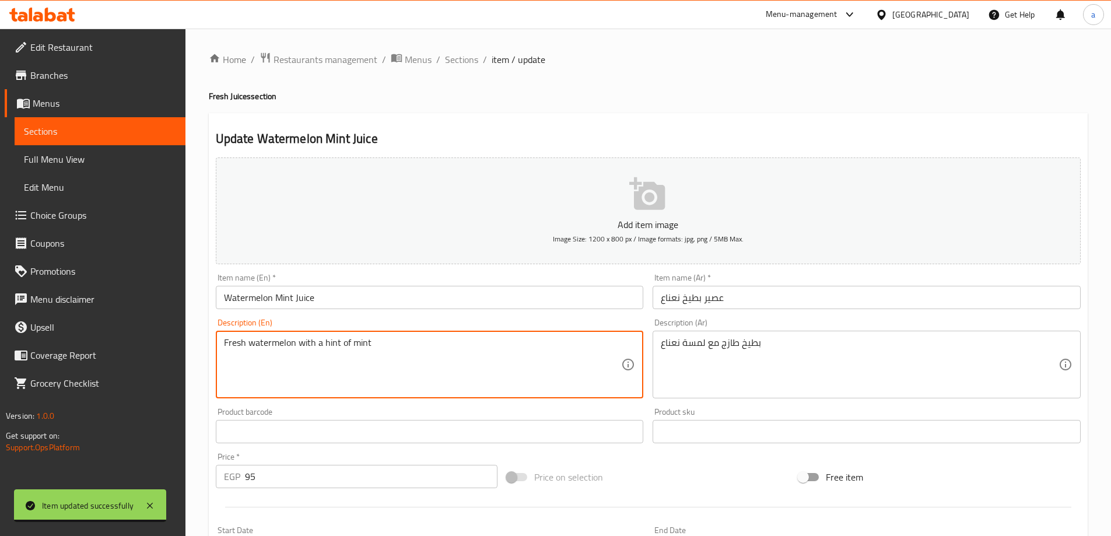
click at [343, 341] on textarea "Fresh watermelon with a hint of mint" at bounding box center [423, 364] width 398 height 55
drag, startPoint x: 373, startPoint y: 341, endPoint x: 315, endPoint y: 349, distance: 58.3
click at [315, 349] on textarea "Fresh watermelon with a hint of mint" at bounding box center [423, 364] width 398 height 55
click at [316, 342] on textarea "Fresh watermelon with mint hint" at bounding box center [423, 364] width 398 height 55
type textarea "Fresh watermelon with a mint hint"
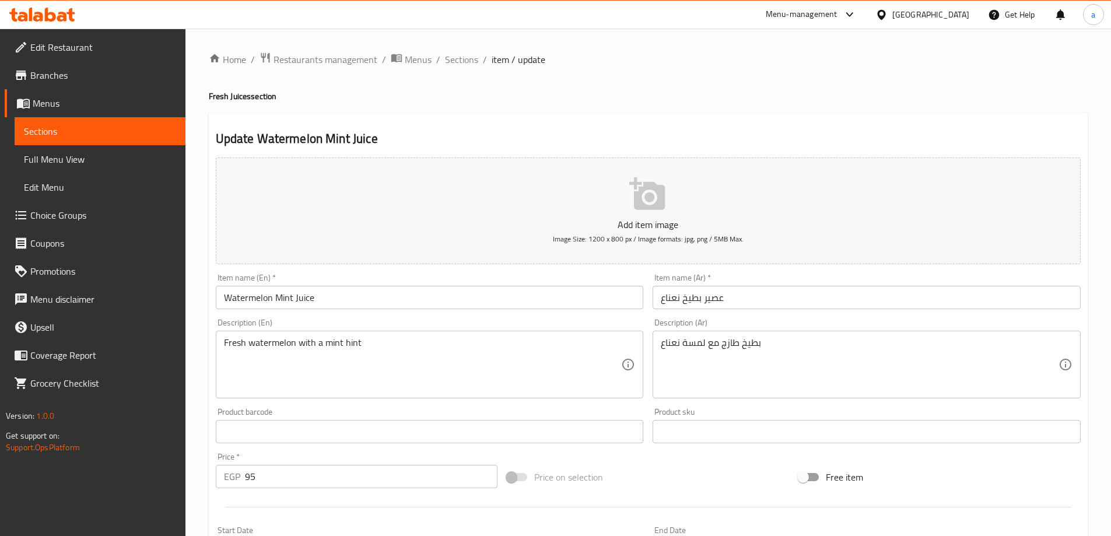
click at [389, 329] on div "Description (En) Fresh watermelon with a mint hint Description (En)" at bounding box center [430, 358] width 428 height 80
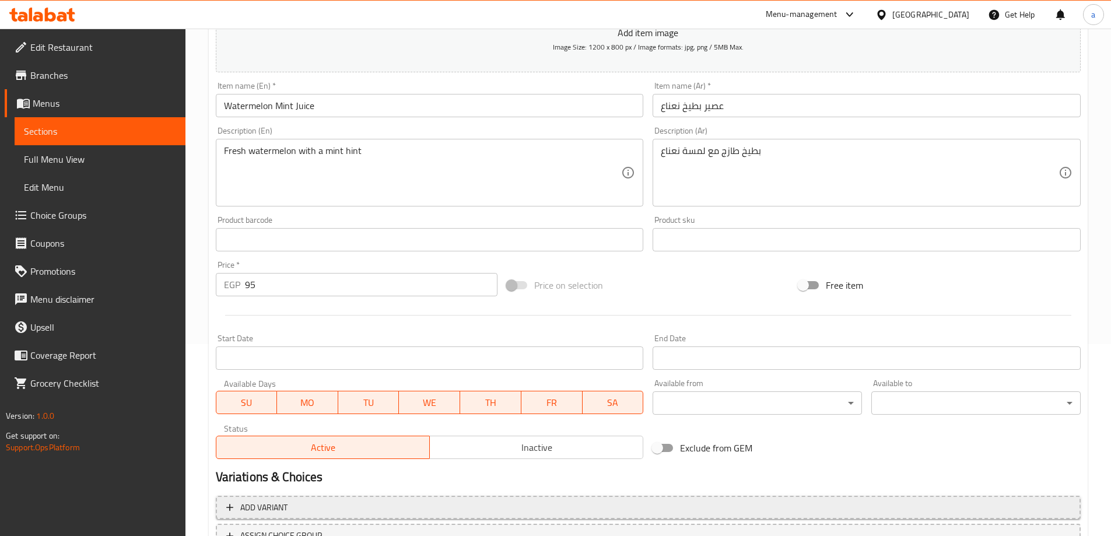
scroll to position [288, 0]
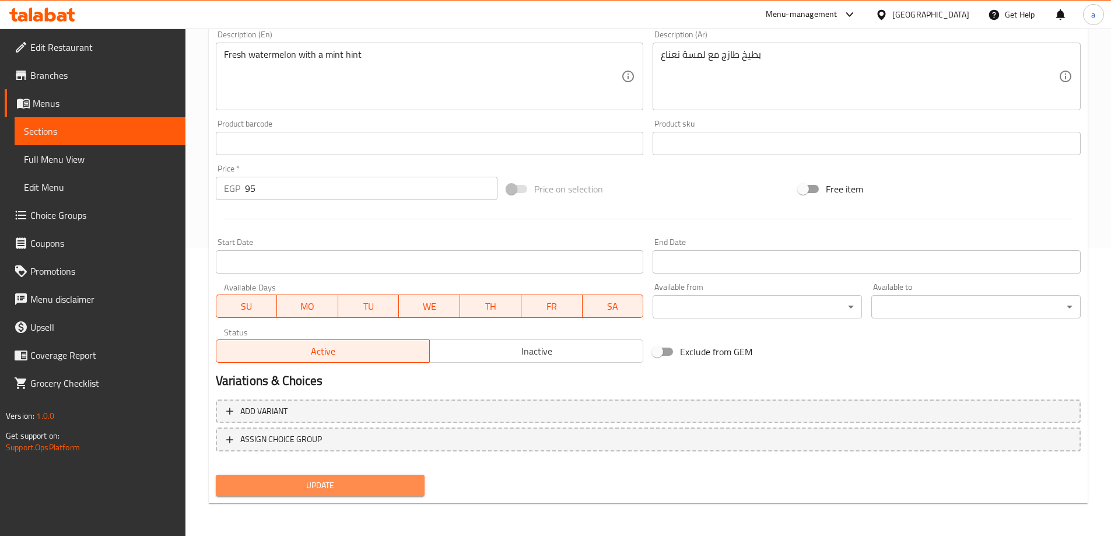
click at [311, 475] on button "Update" at bounding box center [320, 486] width 209 height 22
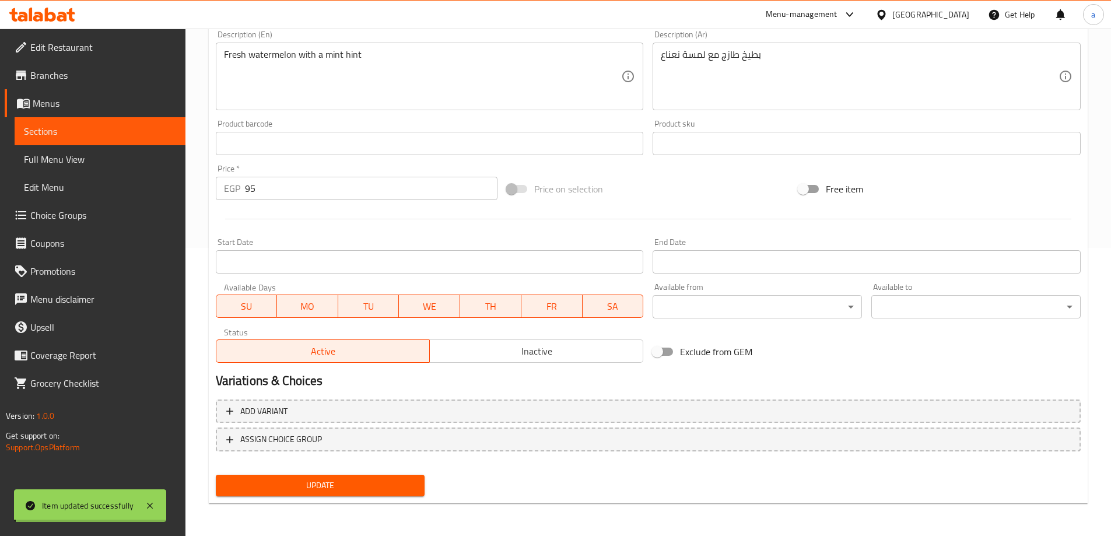
click at [98, 132] on span "Sections" at bounding box center [100, 131] width 152 height 14
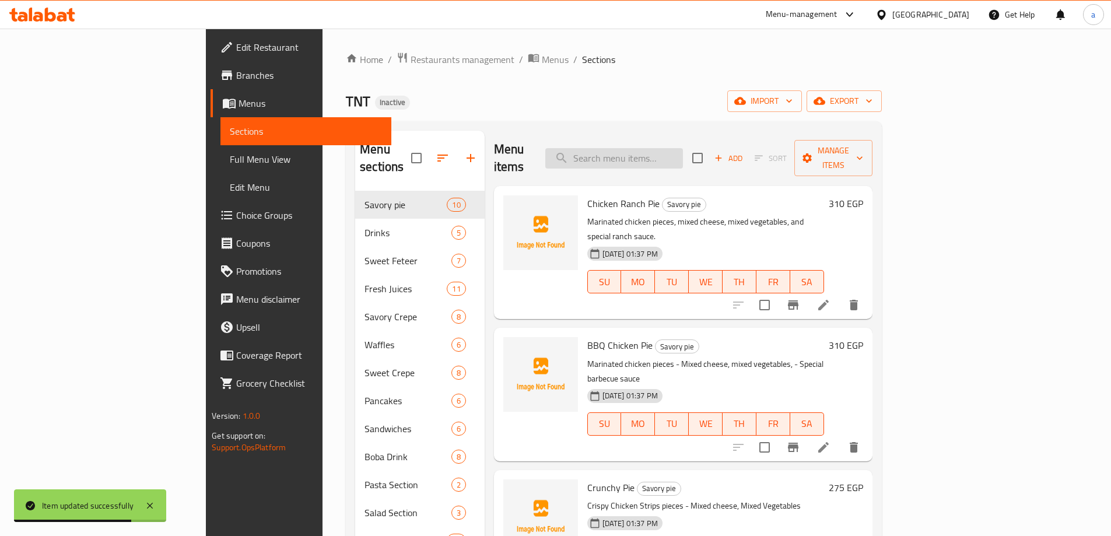
click at [683, 148] on input "search" at bounding box center [614, 158] width 138 height 20
paste input "Waffle White Chocolate"
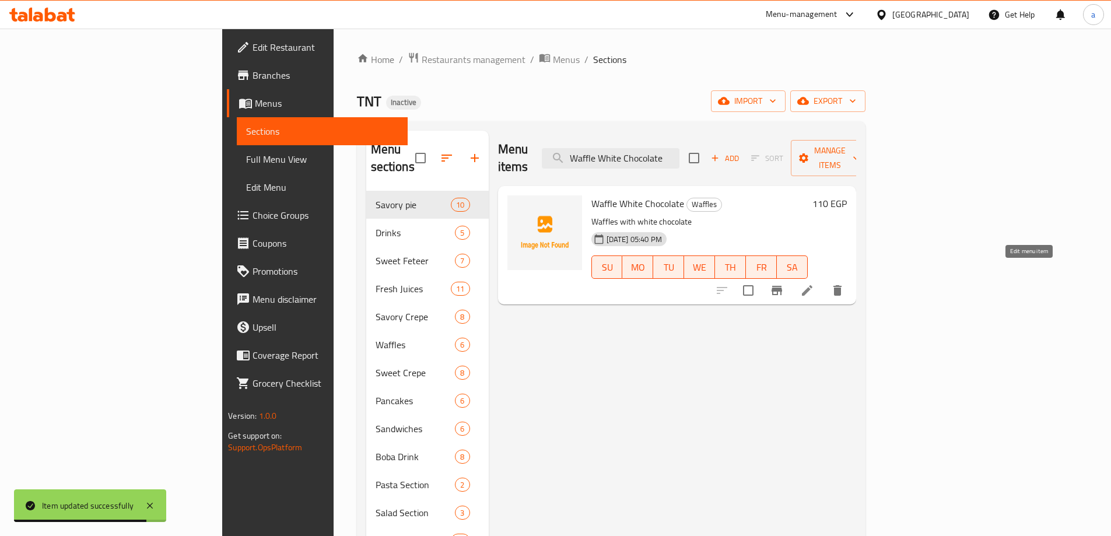
type input "Waffle White Chocolate"
click at [814, 283] on icon at bounding box center [807, 290] width 14 height 14
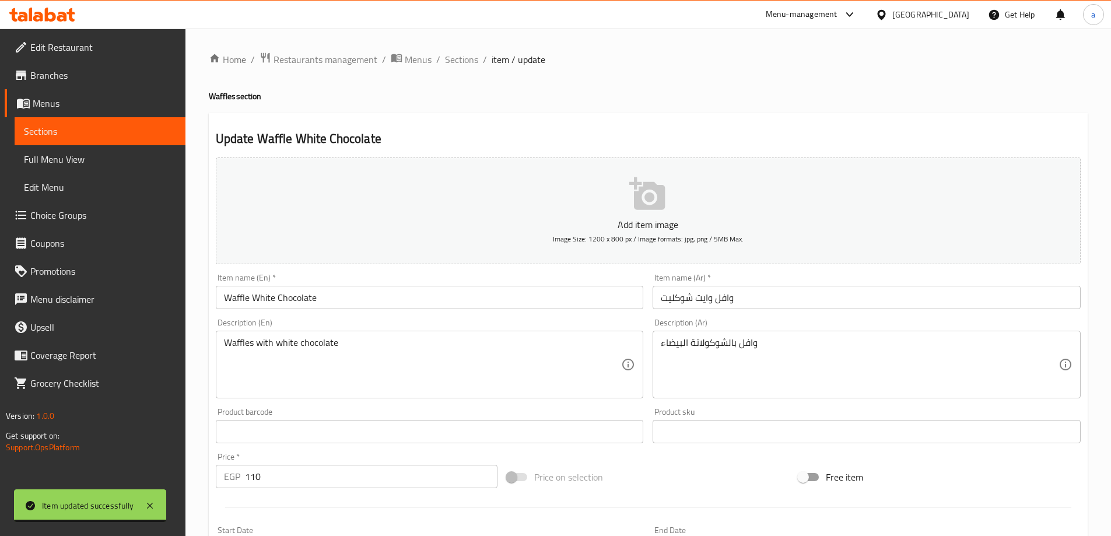
click at [353, 303] on input "Waffle White Chocolate" at bounding box center [430, 297] width 428 height 23
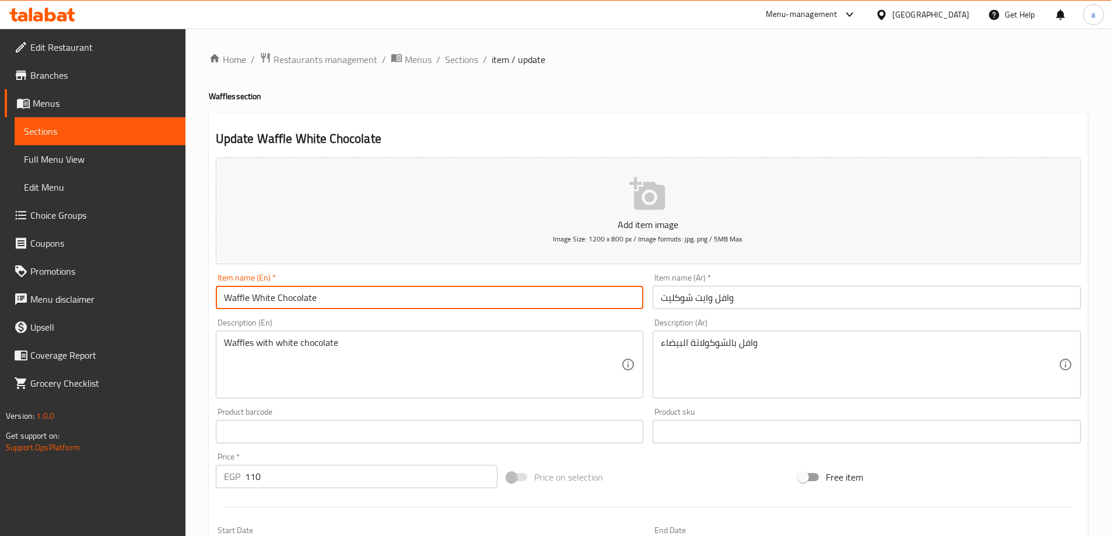
click at [353, 303] on input "Waffle White Chocolate" at bounding box center [430, 297] width 428 height 23
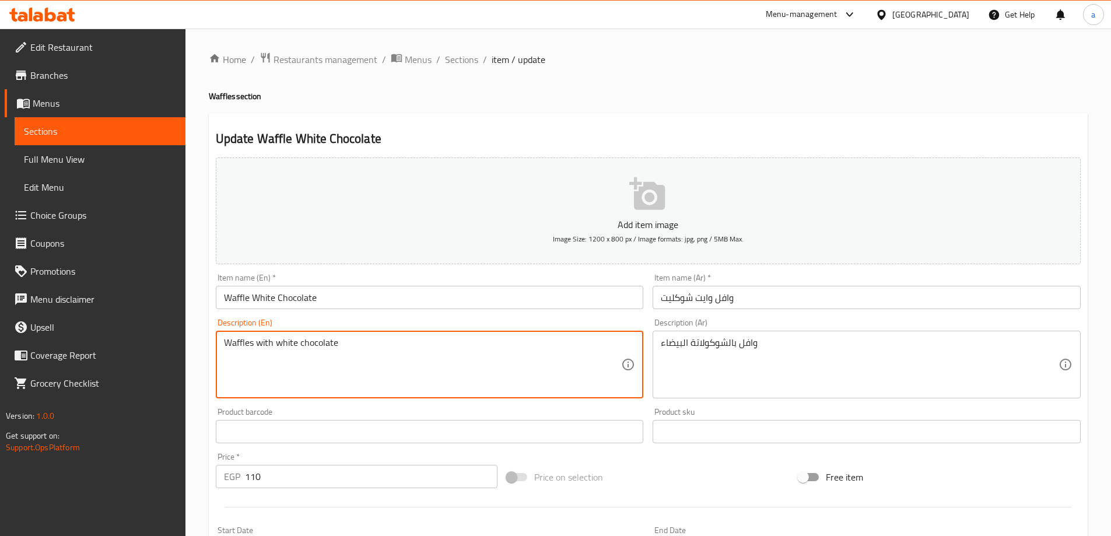
paste textarea "with white chocolate topping."
type textarea "Waffle with white chocolate topping."
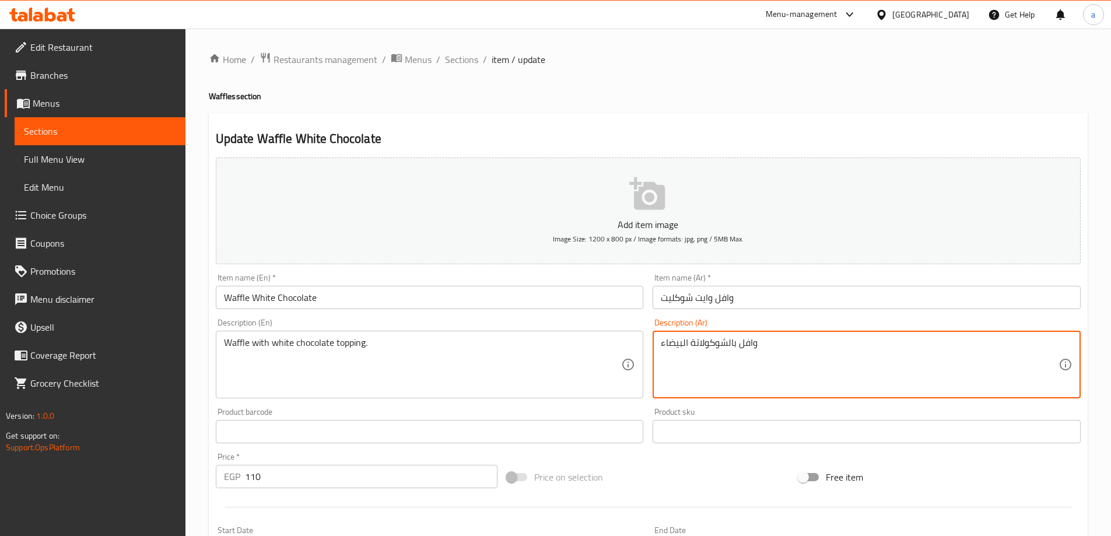
paste textarea "مغطي بالشوكولاتة البيضاء."
type textarea "وافل مغطي بالشوكولاتة البيضاء."
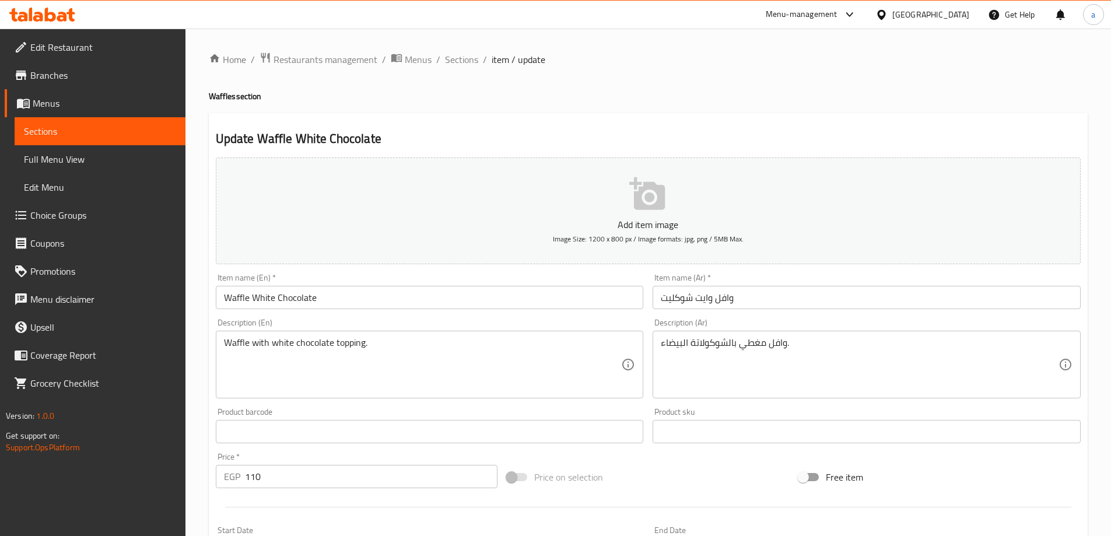
scroll to position [288, 0]
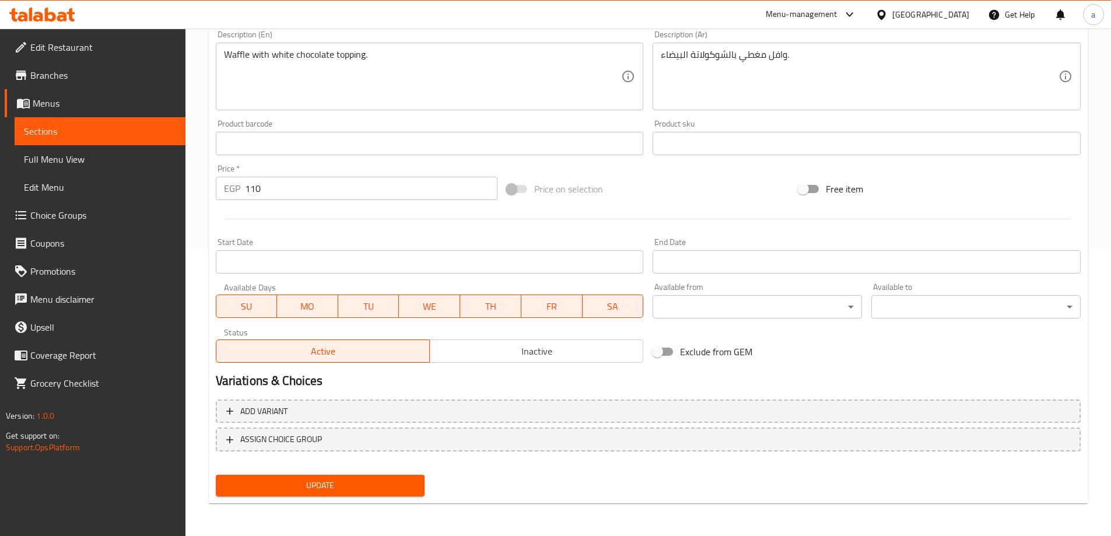
click at [359, 476] on button "Update" at bounding box center [320, 486] width 209 height 22
click at [140, 130] on span "Sections" at bounding box center [100, 131] width 152 height 14
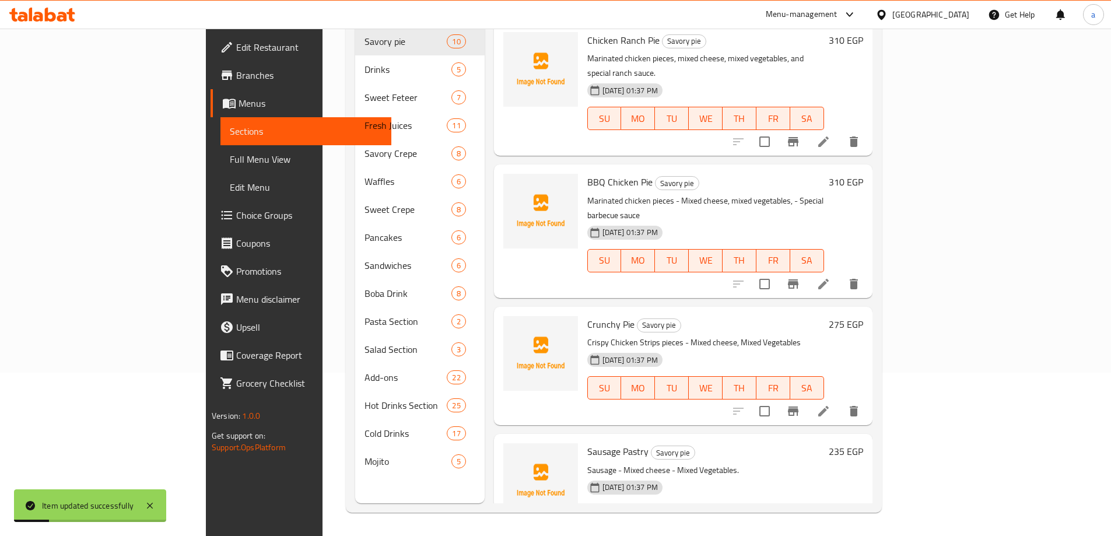
scroll to position [163, 0]
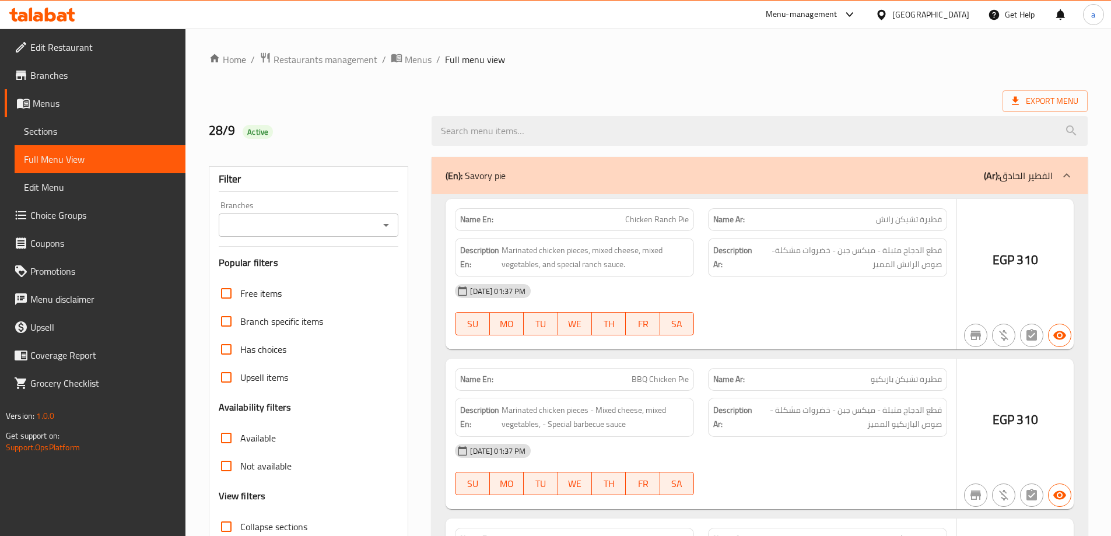
click at [263, 473] on div at bounding box center [555, 268] width 1111 height 536
click at [275, 441] on div at bounding box center [555, 268] width 1111 height 536
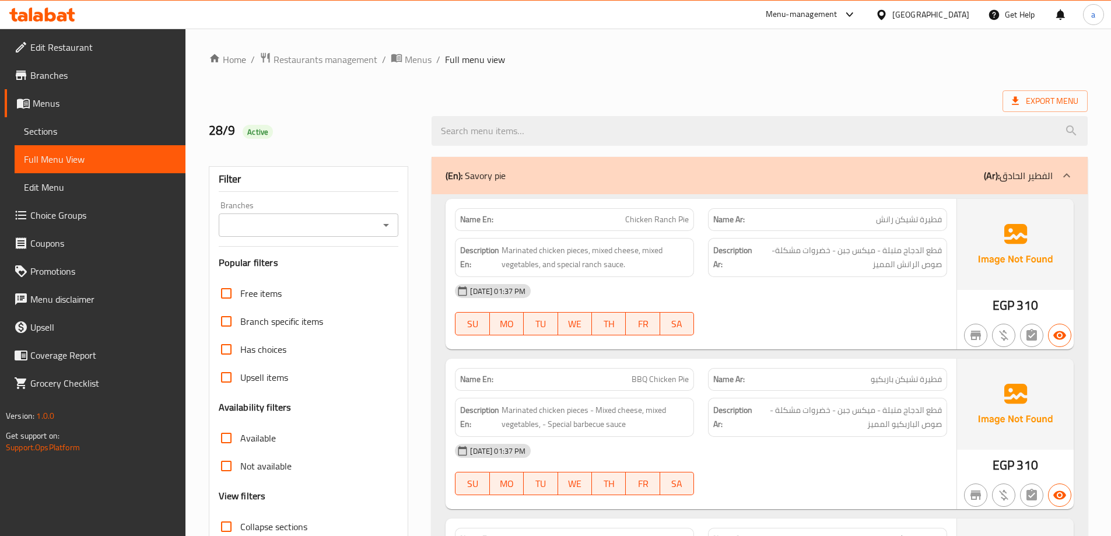
scroll to position [85, 0]
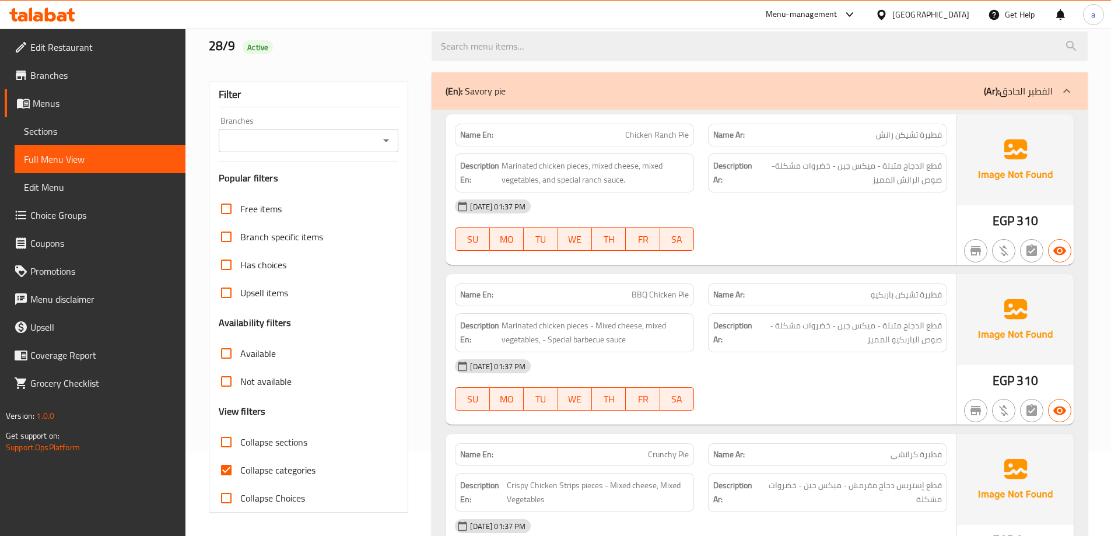
click at [226, 467] on input "Collapse categories" at bounding box center [226, 470] width 28 height 28
checkbox input "false"
click at [235, 442] on input "Collapse sections" at bounding box center [226, 442] width 28 height 28
checkbox input "true"
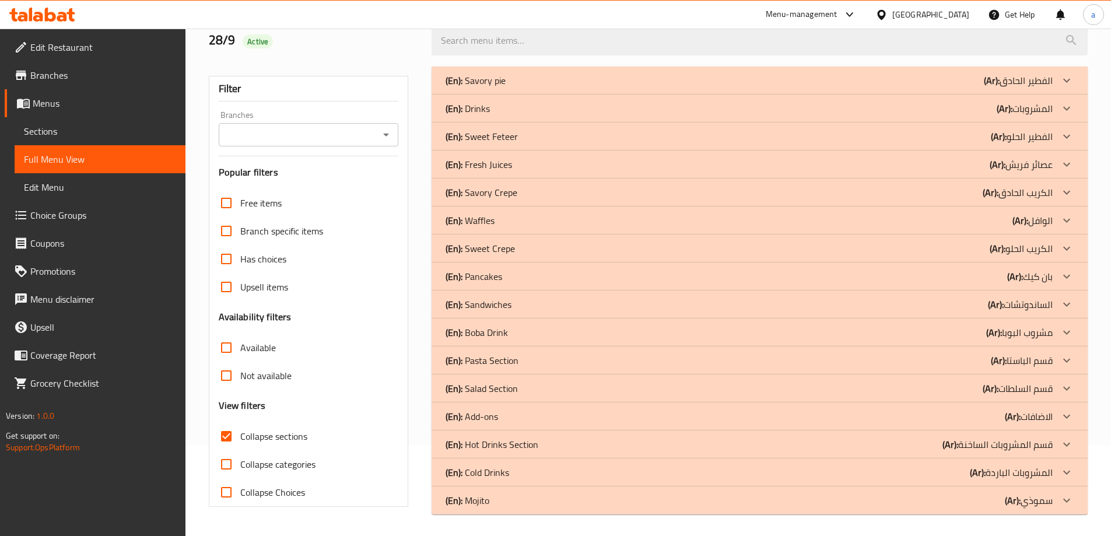
scroll to position [92, 0]
click at [539, 331] on div "(En): [PERSON_NAME] (Ar): مشروب البوبا" at bounding box center [748, 331] width 607 height 14
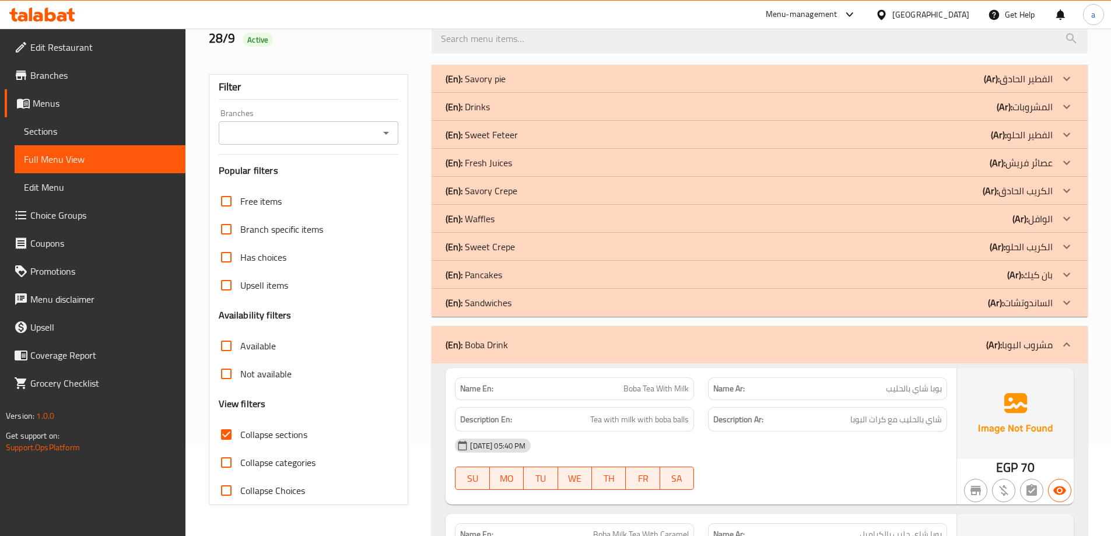
click at [523, 272] on div "(En): Pancakes (Ar): بان كيك" at bounding box center [748, 275] width 607 height 14
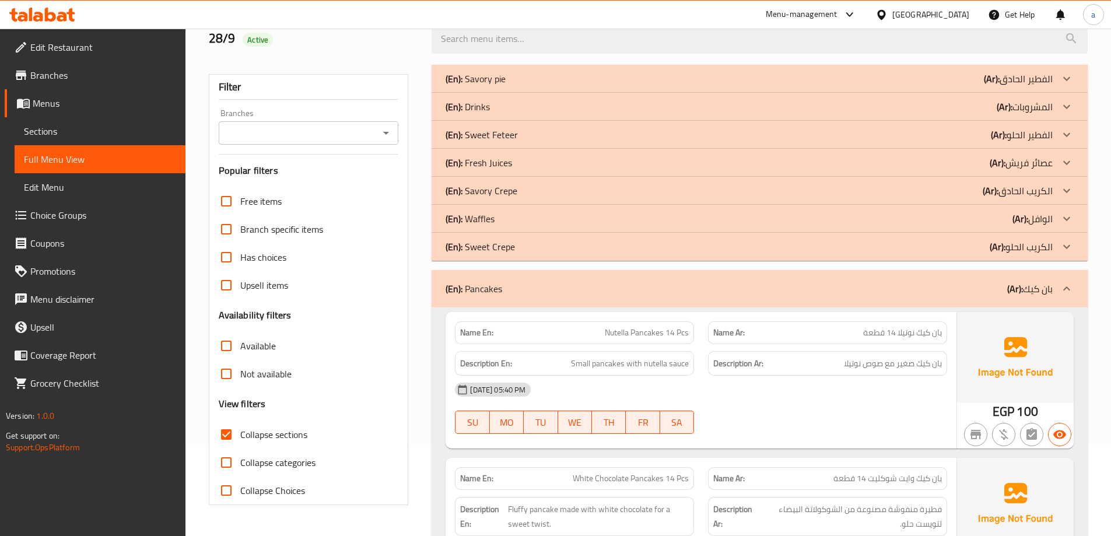
click at [508, 219] on div "(En): Waffles (Ar): الوافل" at bounding box center [748, 219] width 607 height 14
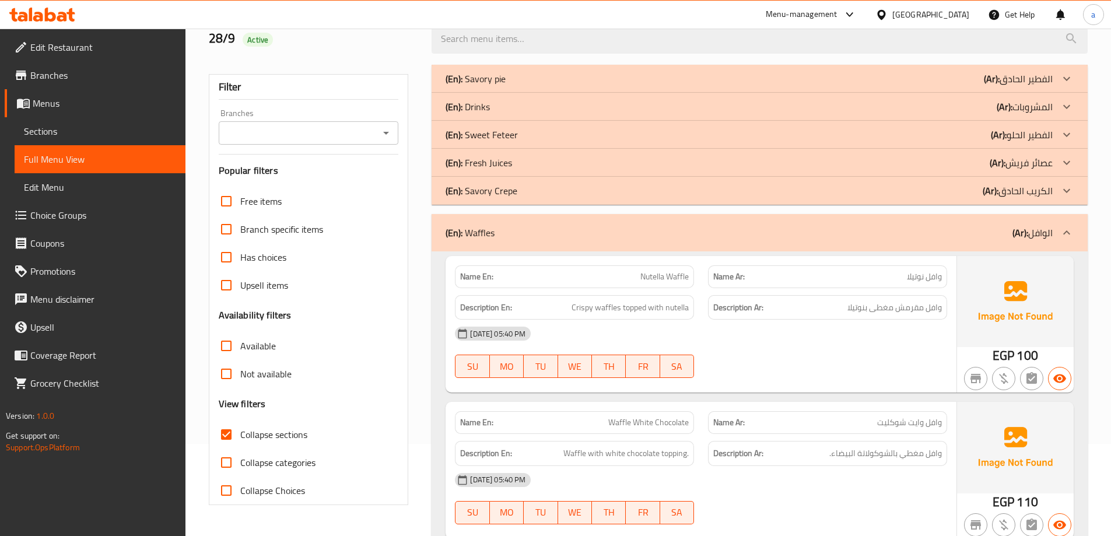
click at [528, 164] on div "(En): Fresh Juices (Ar): عصائر فريش" at bounding box center [748, 163] width 607 height 14
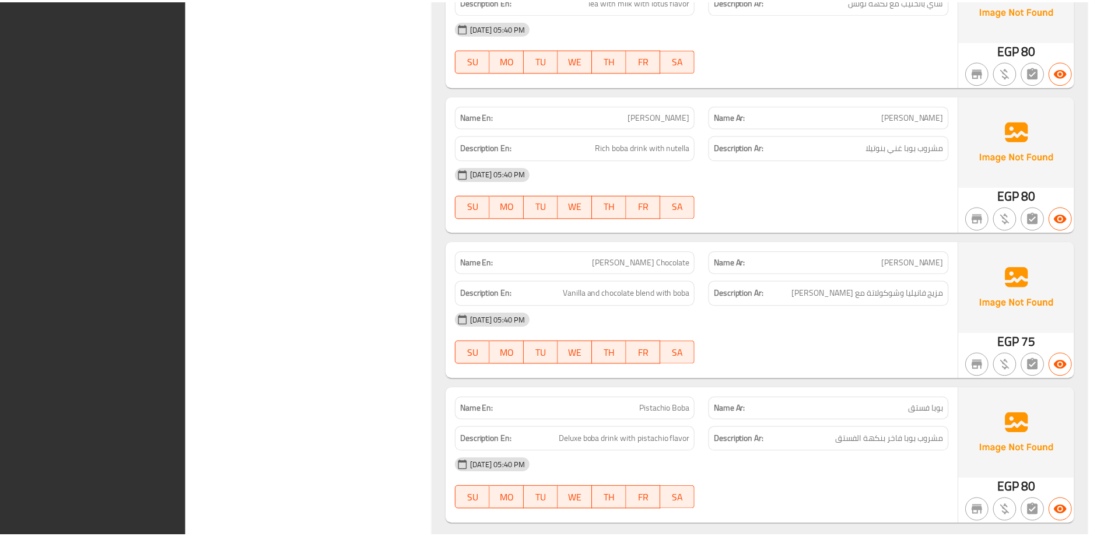
scroll to position [4816, 0]
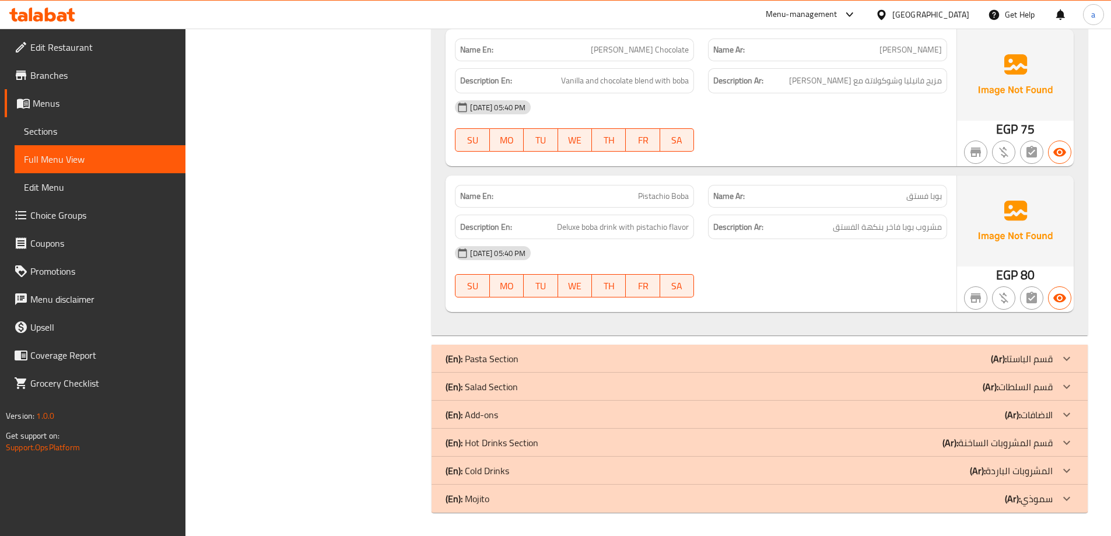
click at [139, 127] on span "Sections" at bounding box center [100, 131] width 152 height 14
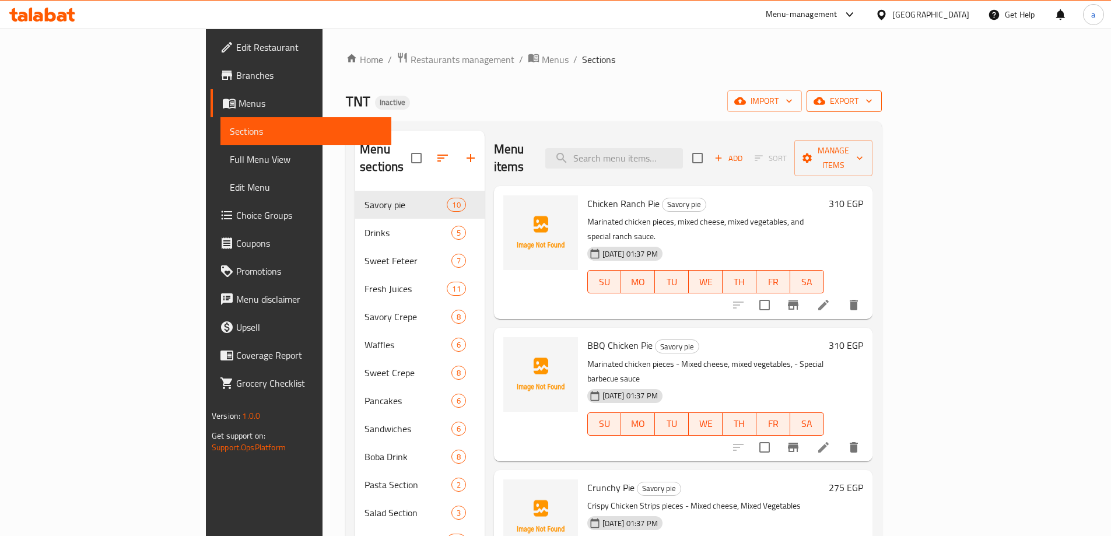
click at [872, 97] on span "export" at bounding box center [844, 101] width 57 height 15
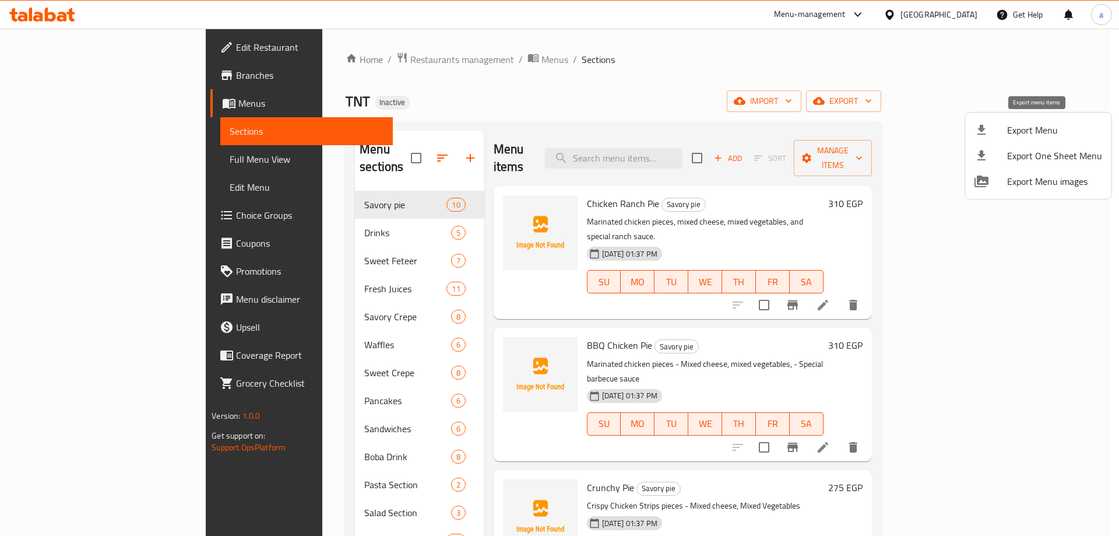
click at [1031, 131] on span "Export Menu" at bounding box center [1054, 130] width 95 height 14
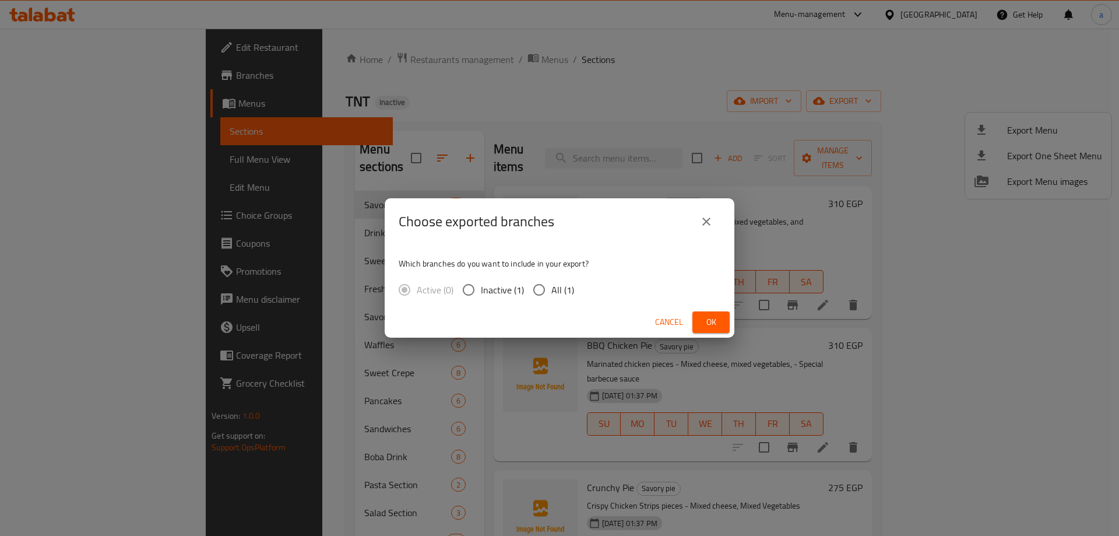
click at [549, 293] on input "All (1)" at bounding box center [539, 289] width 24 height 24
radio input "true"
click at [714, 328] on span "Ok" at bounding box center [711, 322] width 19 height 15
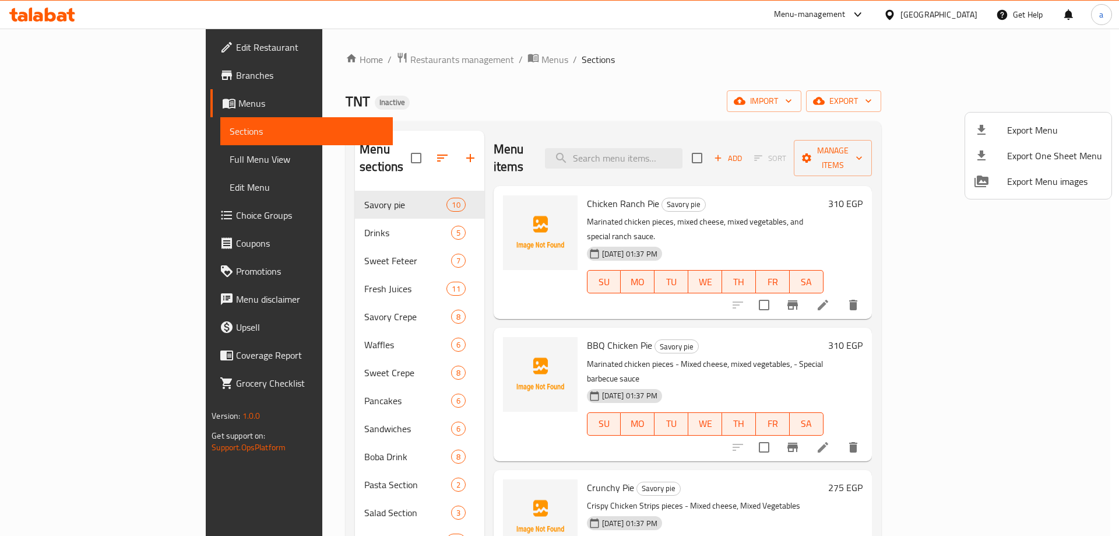
click at [786, 86] on div at bounding box center [559, 268] width 1119 height 536
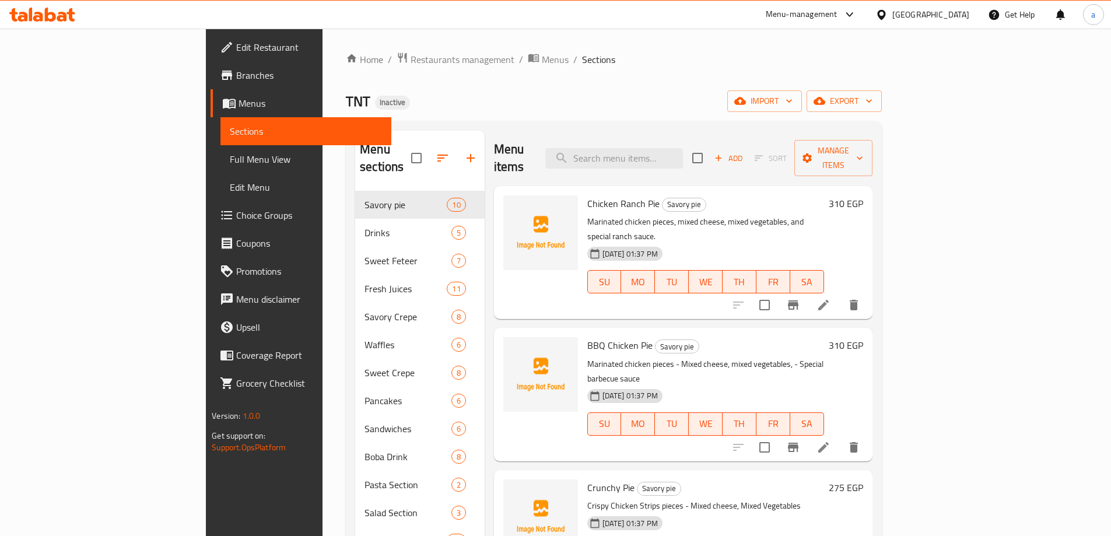
click at [61, 13] on icon at bounding box center [62, 17] width 10 height 10
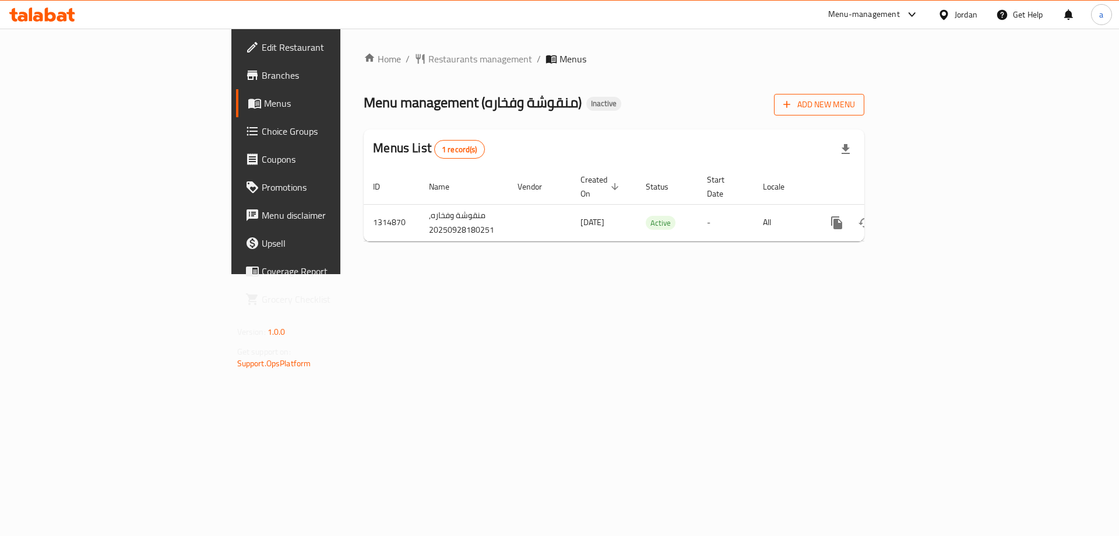
click at [855, 105] on span "Add New Menu" at bounding box center [819, 104] width 72 height 15
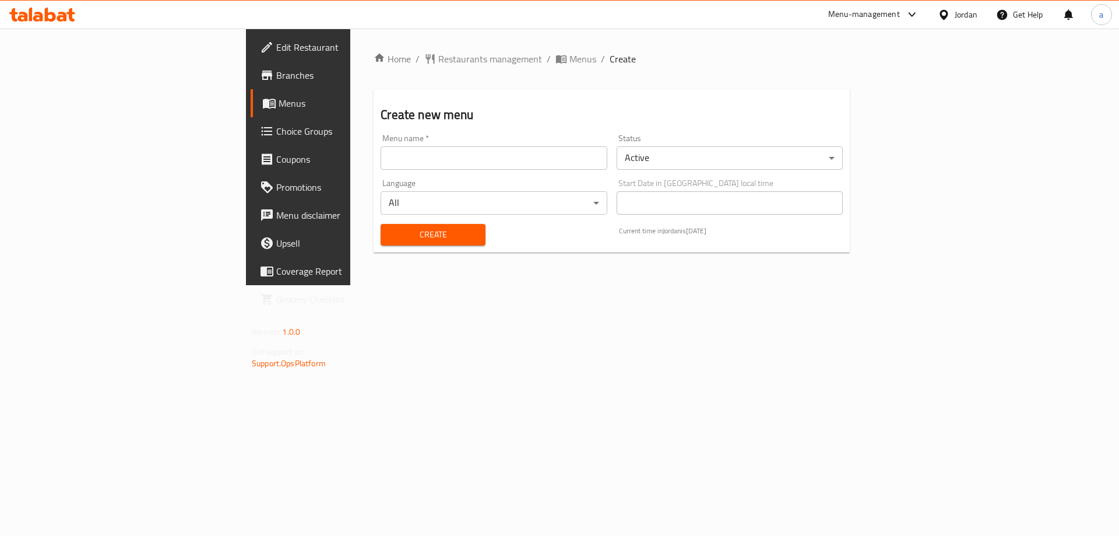
click at [381, 156] on input "text" at bounding box center [494, 157] width 226 height 23
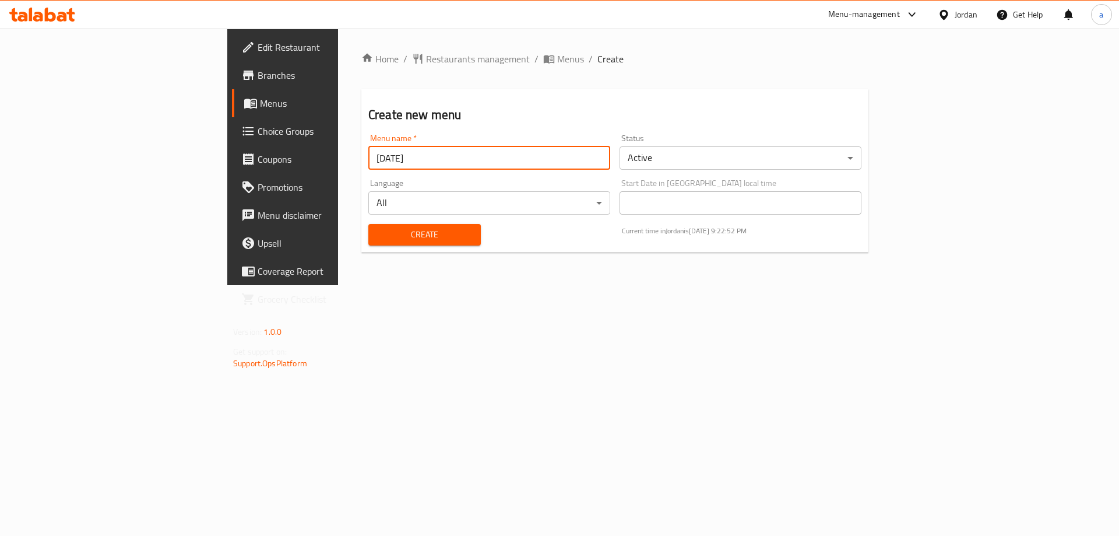
type input "28/9/2025"
click at [368, 244] on button "Create" at bounding box center [424, 235] width 113 height 22
click at [232, 114] on link "Menus" at bounding box center [323, 103] width 182 height 28
